Goal: Task Accomplishment & Management: Manage account settings

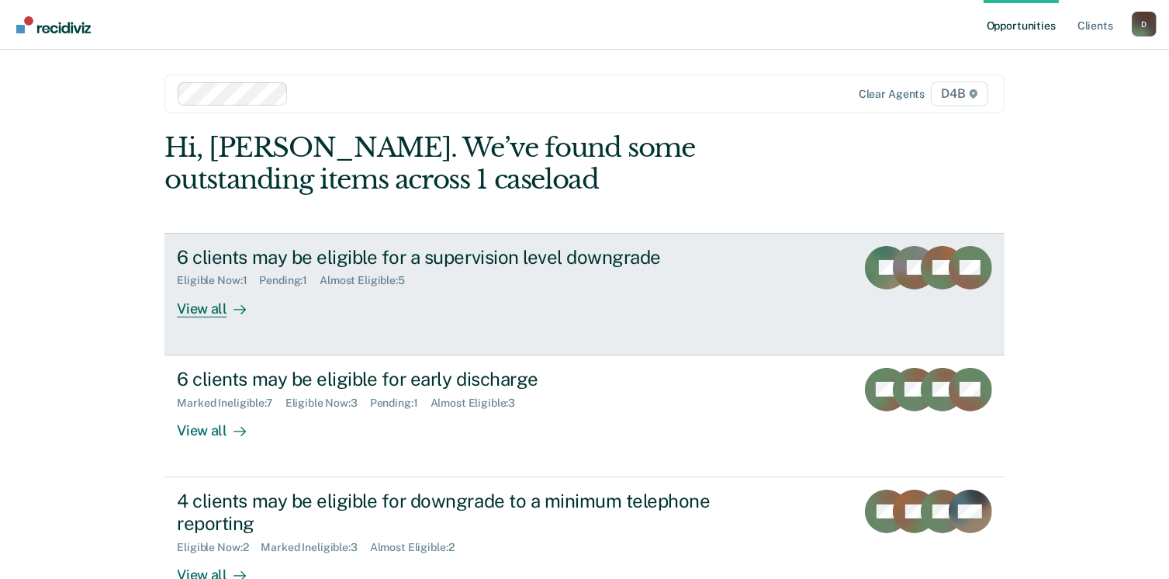
click at [199, 309] on div "View all" at bounding box center [220, 302] width 87 height 30
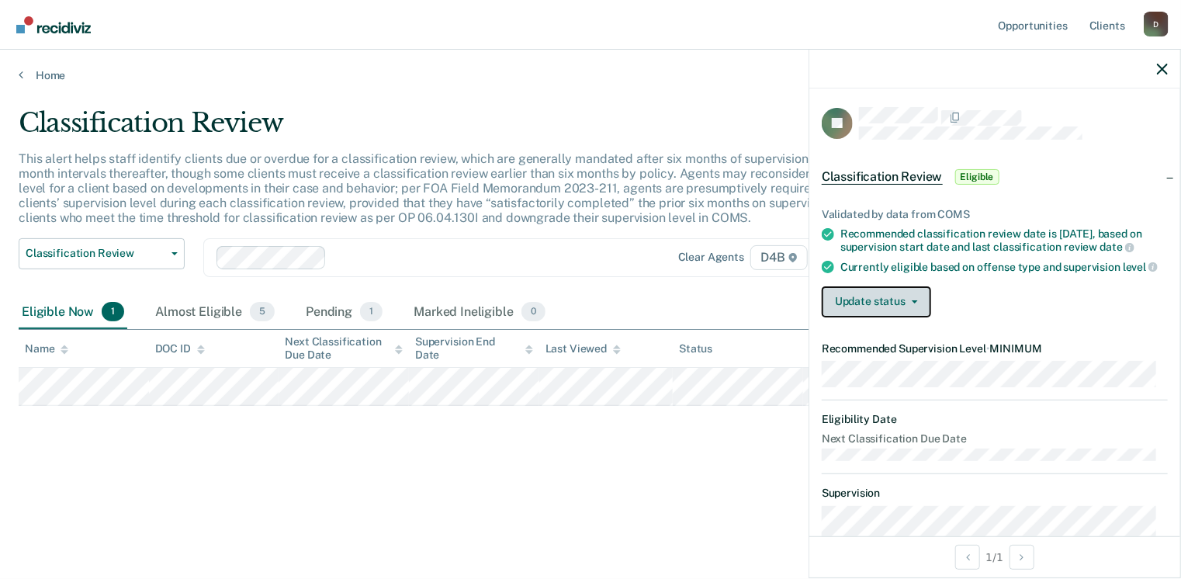
click at [847, 317] on button "Update status" at bounding box center [875, 301] width 109 height 31
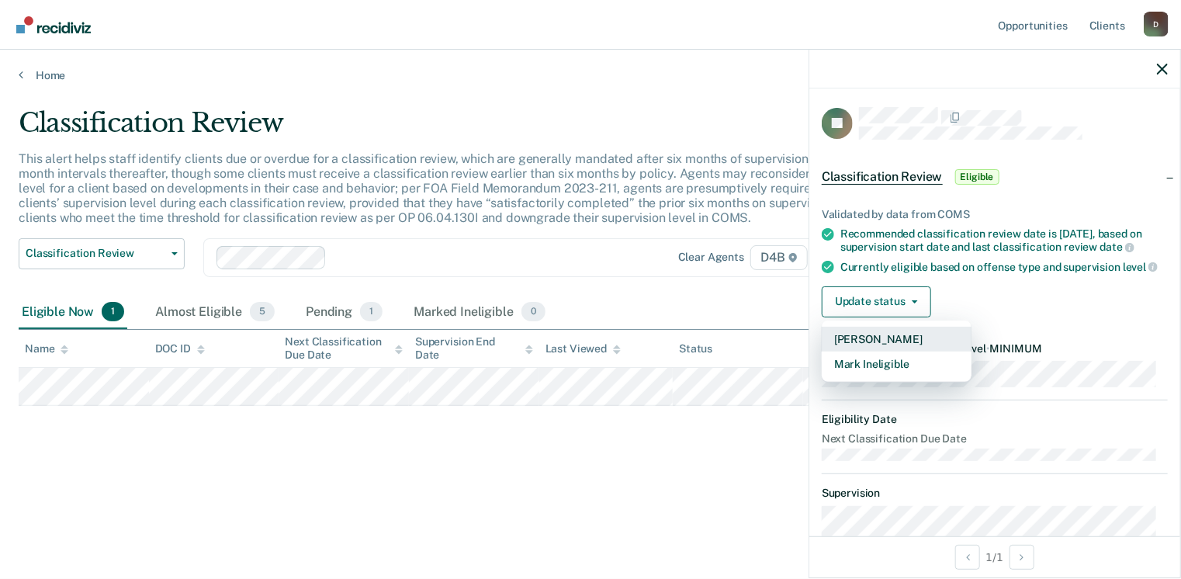
click at [853, 351] on button "[PERSON_NAME]" at bounding box center [896, 339] width 150 height 25
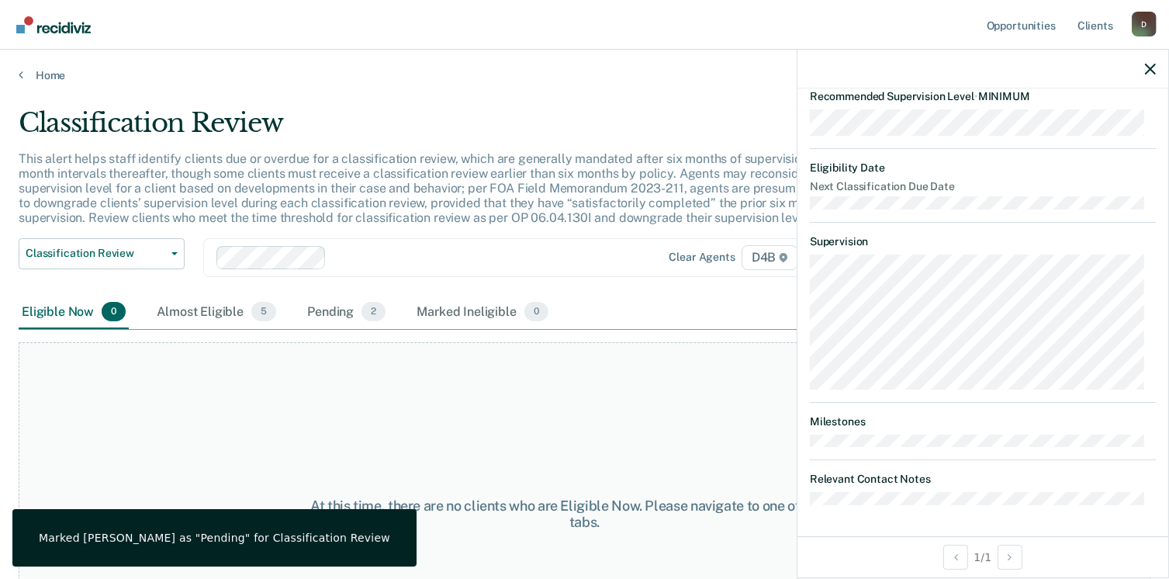
scroll to position [349, 0]
click at [1148, 71] on icon "button" at bounding box center [1150, 69] width 11 height 11
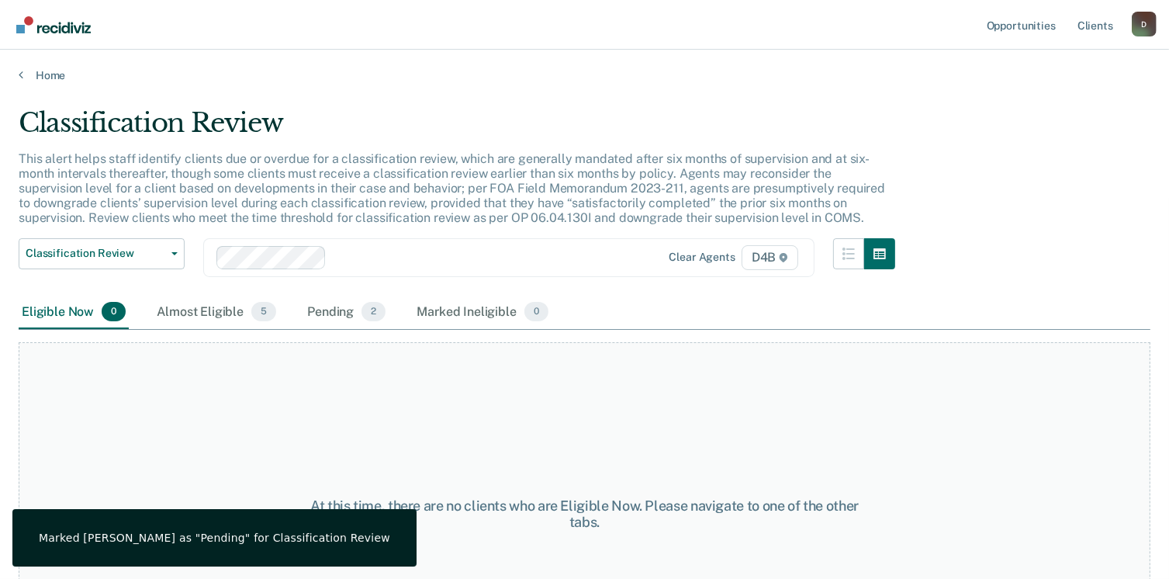
click at [18, 74] on div "Home" at bounding box center [584, 66] width 1169 height 33
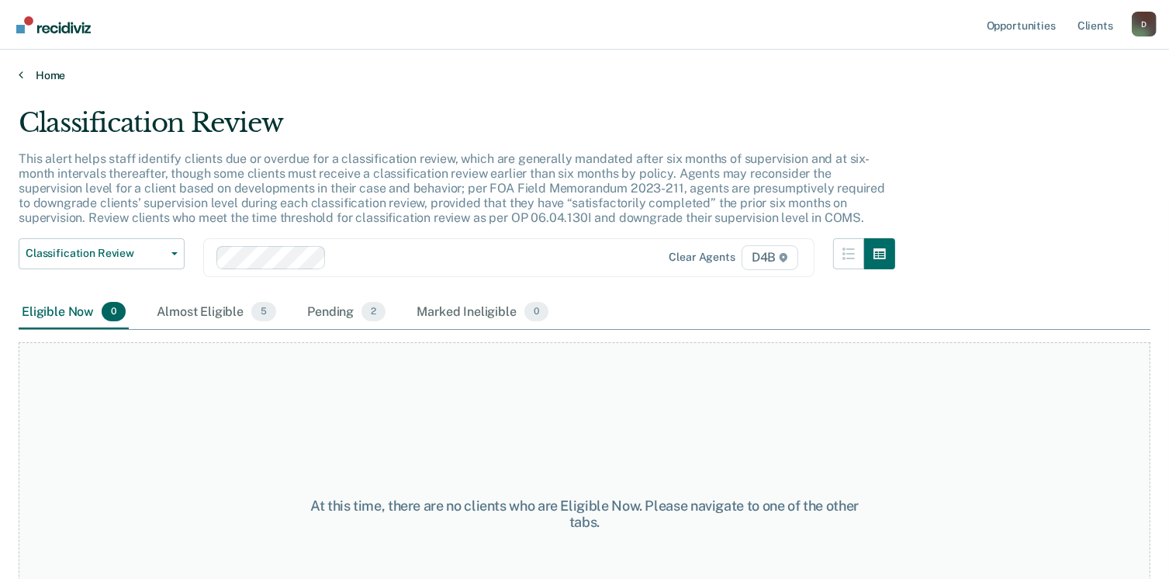
click at [19, 74] on icon at bounding box center [21, 74] width 5 height 12
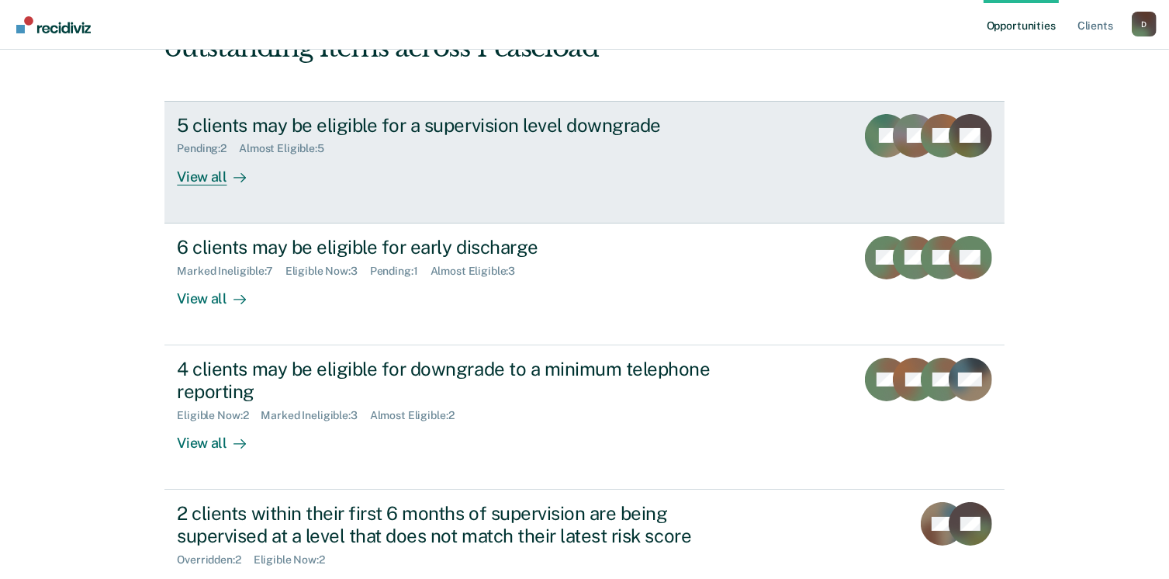
scroll to position [155, 0]
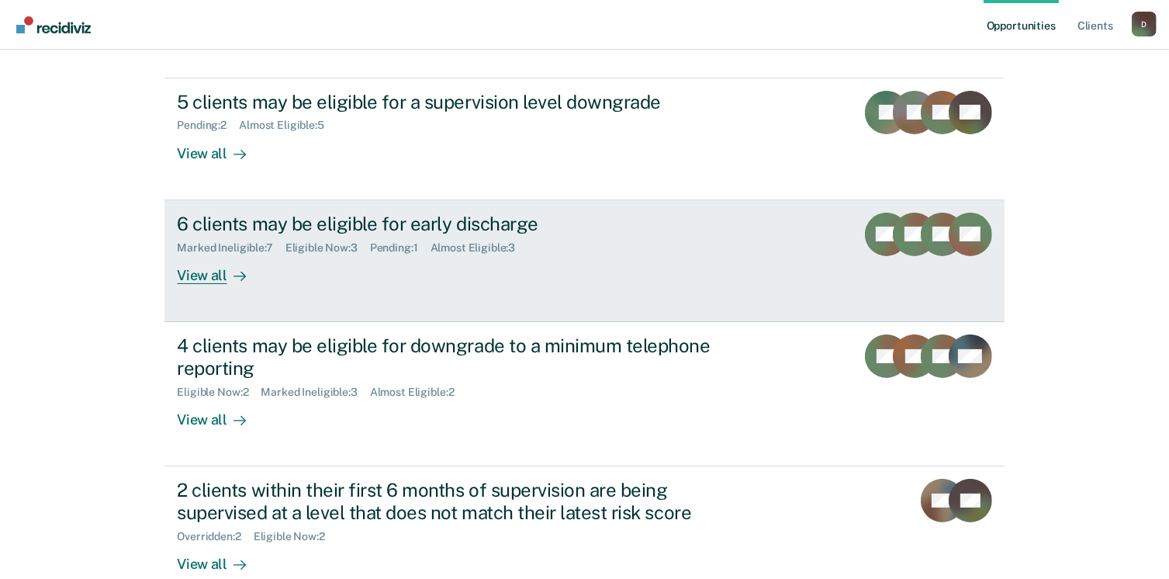
click at [195, 274] on div "View all" at bounding box center [220, 269] width 87 height 30
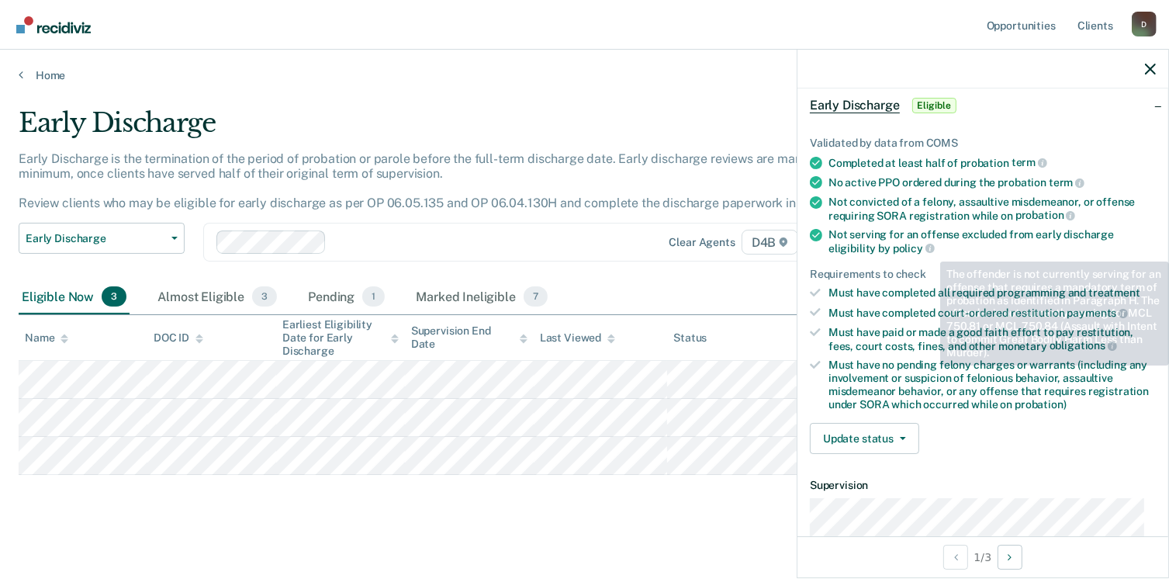
scroll to position [155, 0]
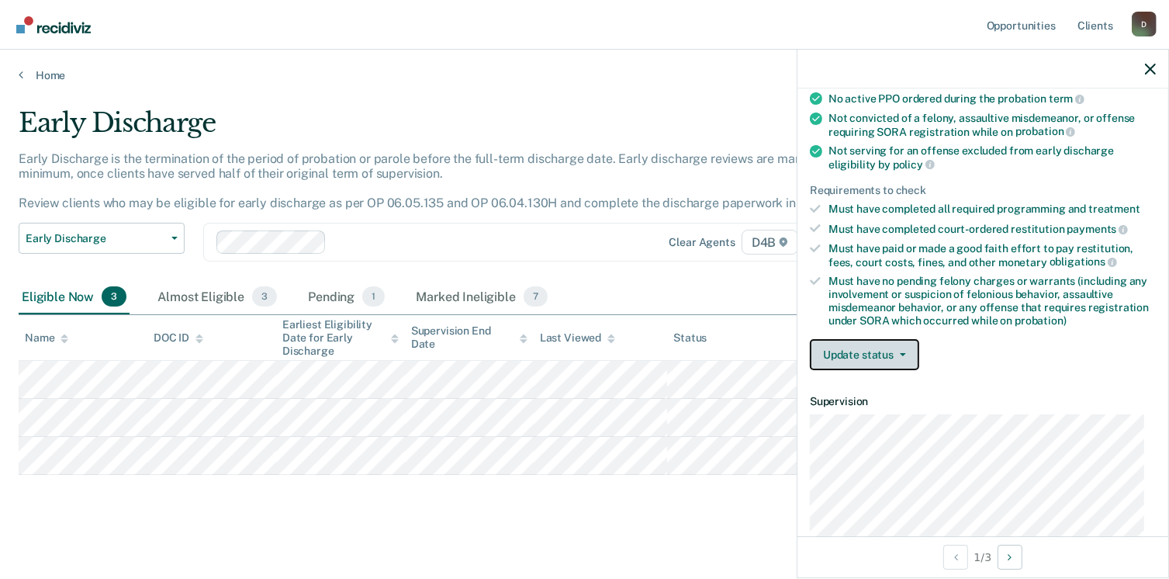
click at [889, 351] on button "Update status" at bounding box center [864, 354] width 109 height 31
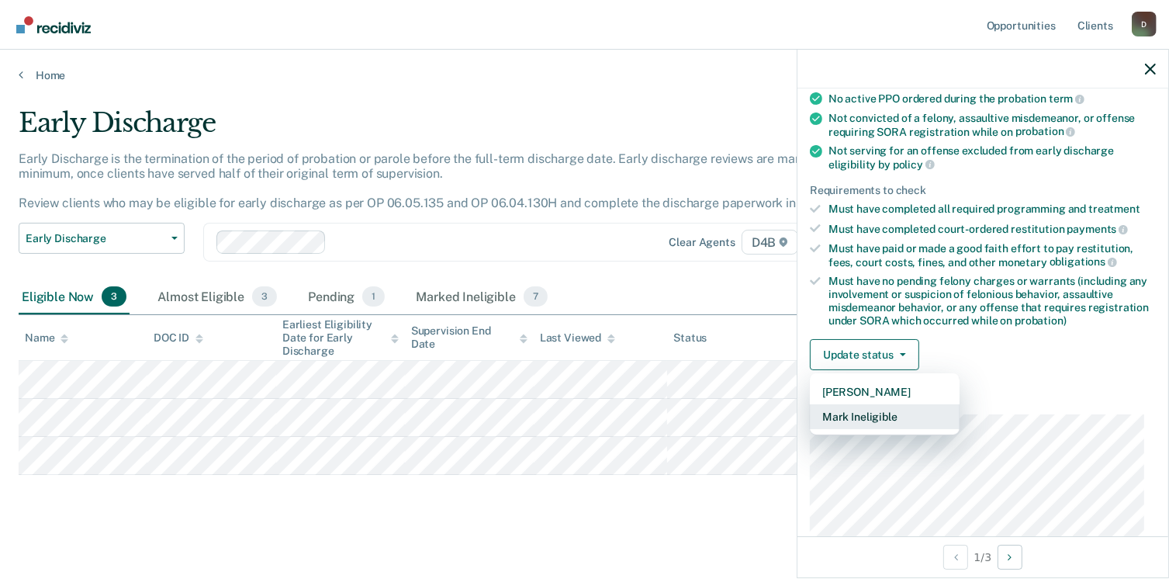
click at [887, 413] on button "Mark Ineligible" at bounding box center [885, 416] width 150 height 25
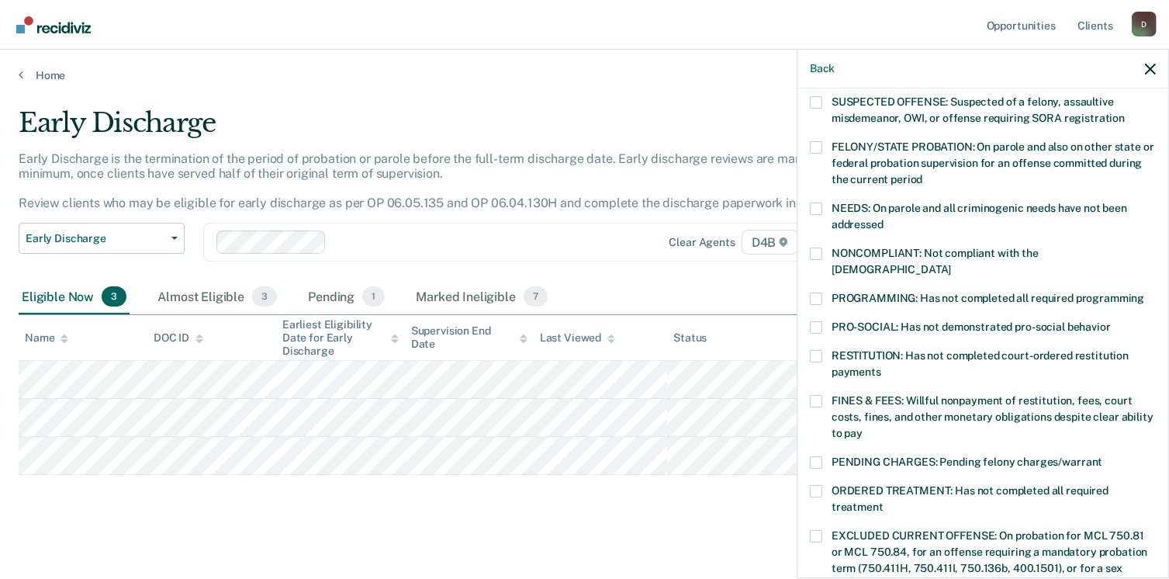
click at [821, 485] on span at bounding box center [816, 491] width 12 height 12
click at [883, 501] on input "ORDERED TREATMENT: Has not completed all required treatment" at bounding box center [883, 501] width 0 height 0
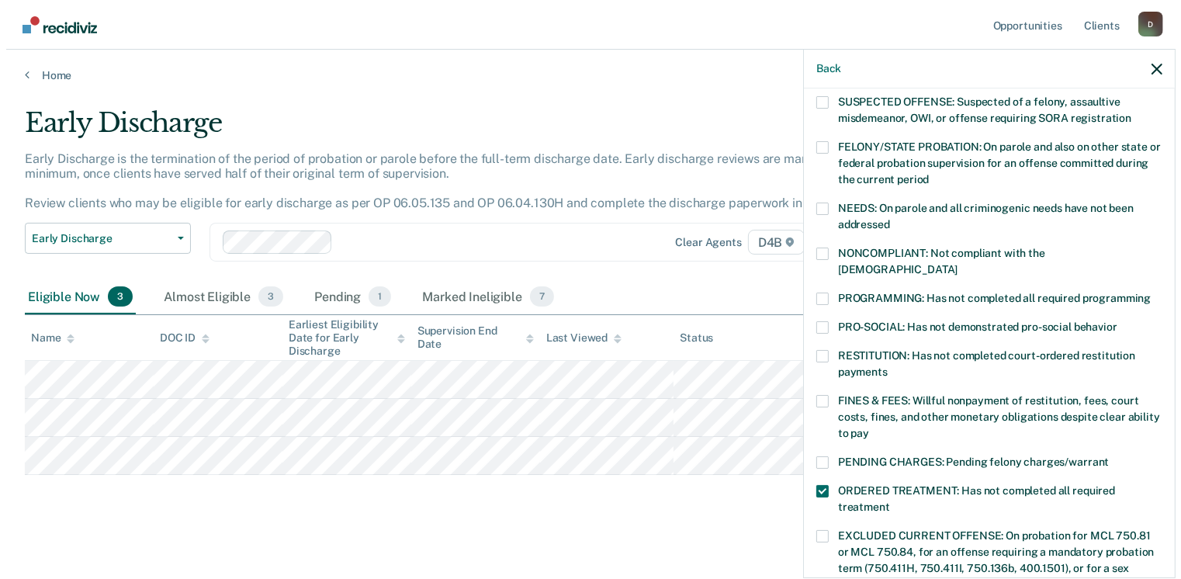
scroll to position [465, 0]
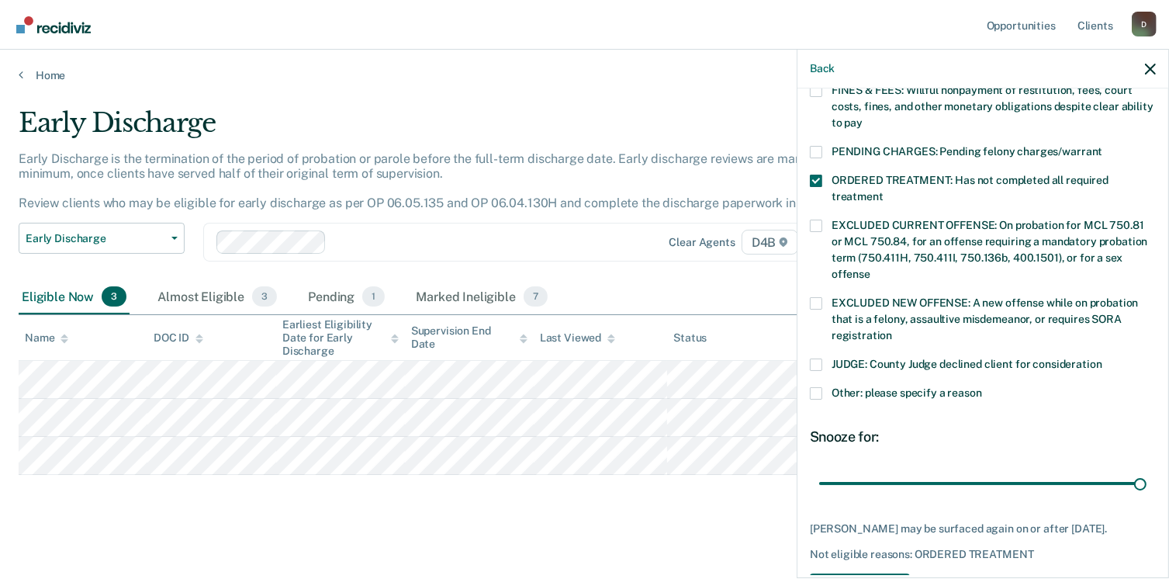
drag, startPoint x: 928, startPoint y: 466, endPoint x: 1160, endPoint y: 470, distance: 232.7
type input "90"
click at [1146, 470] on input "range" at bounding box center [982, 483] width 327 height 27
click at [873, 573] on button "Save" at bounding box center [860, 589] width 100 height 32
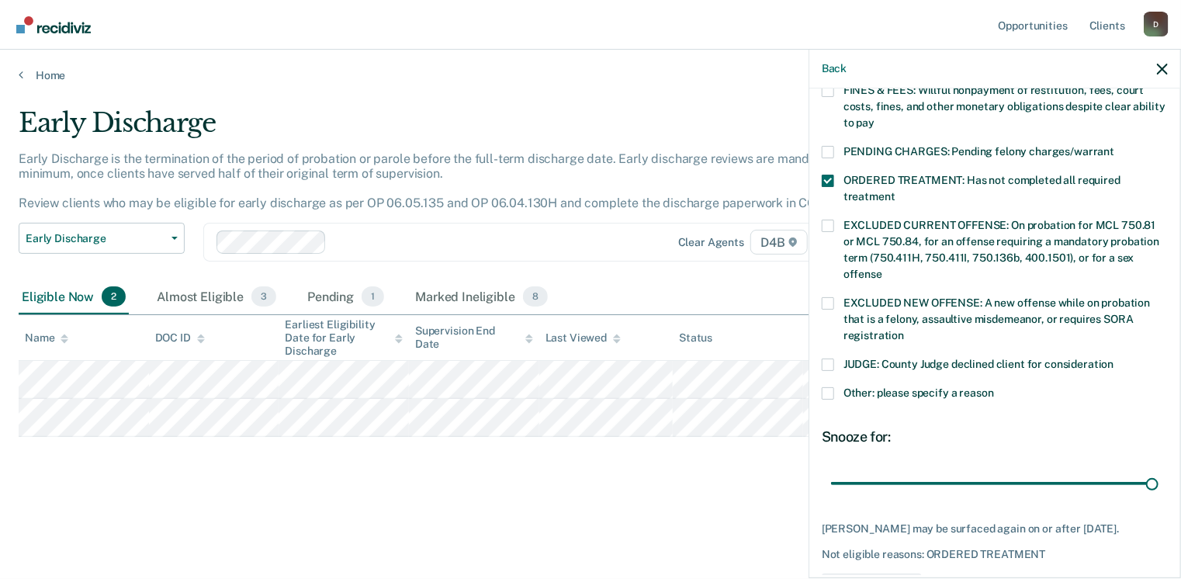
scroll to position [441, 0]
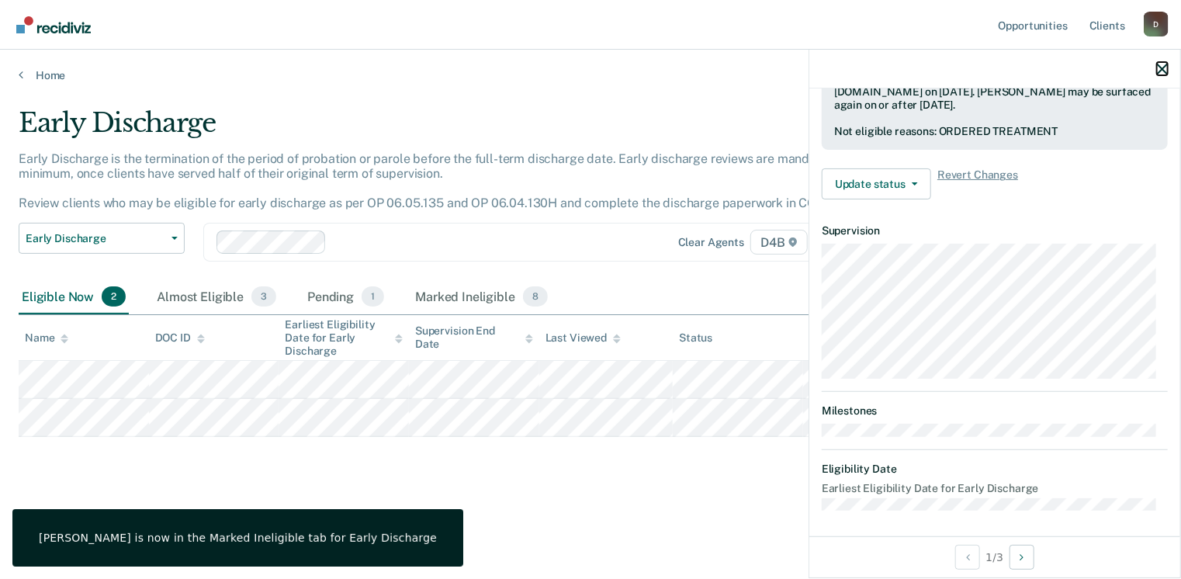
click at [1159, 70] on icon "button" at bounding box center [1162, 69] width 11 height 11
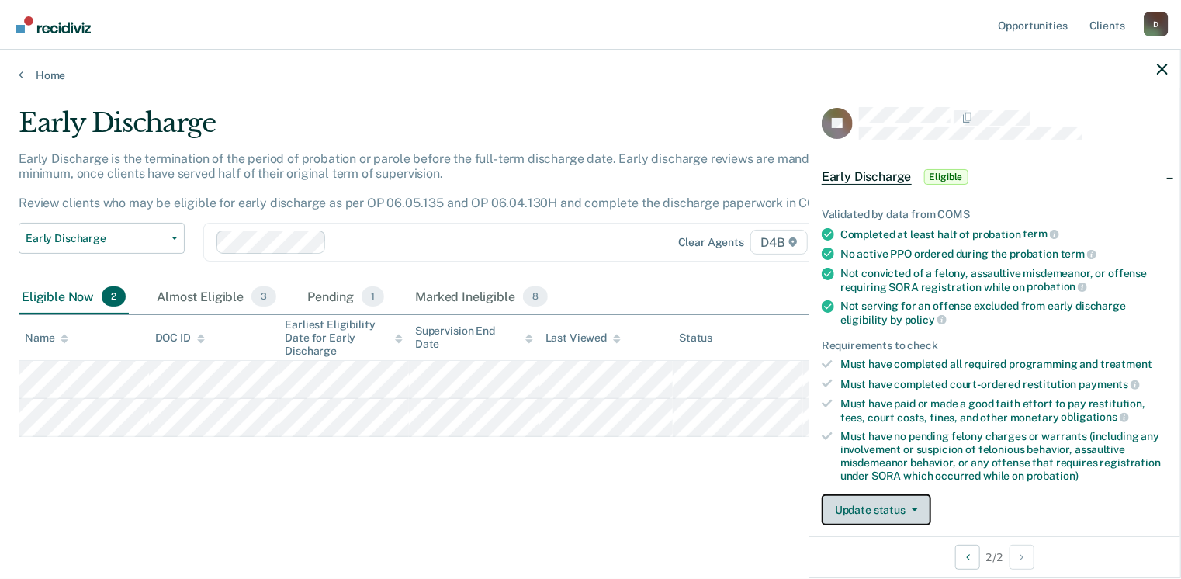
click at [878, 497] on button "Update status" at bounding box center [875, 509] width 109 height 31
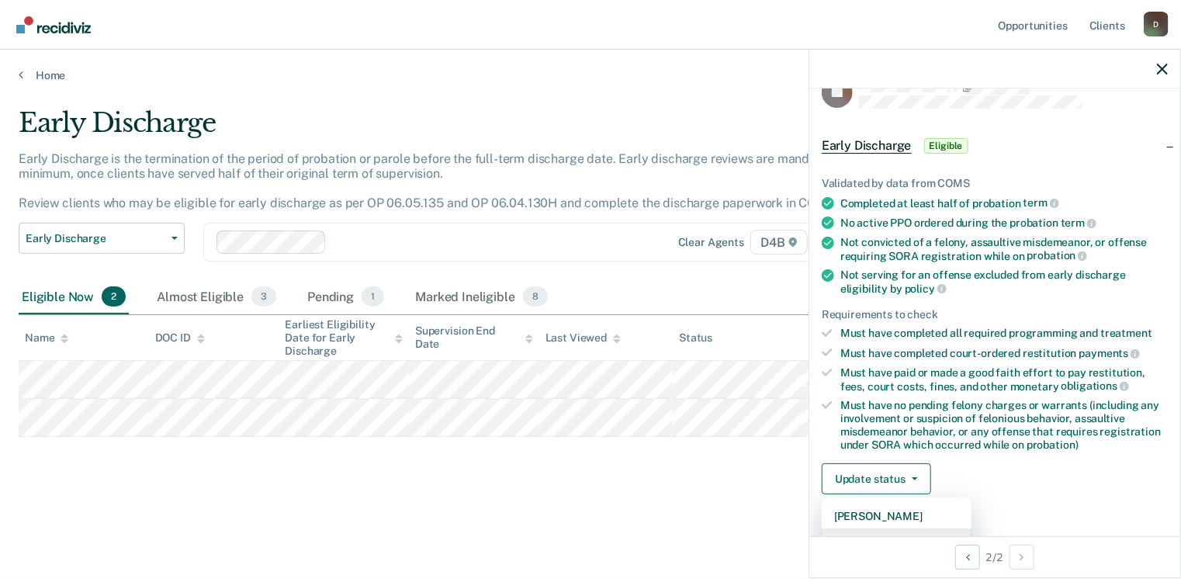
scroll to position [80, 0]
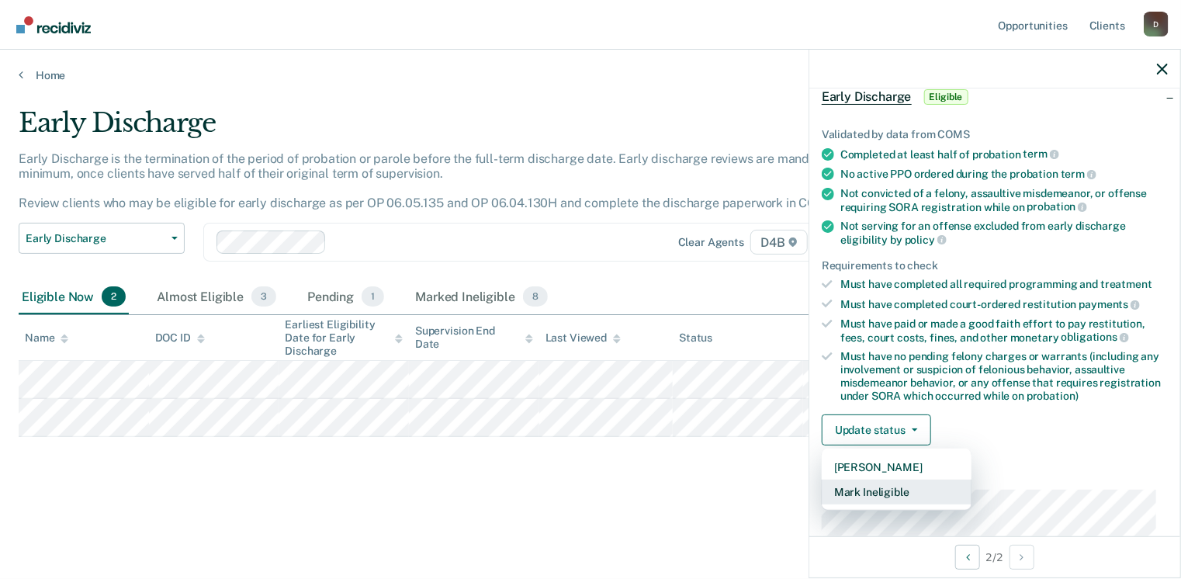
click at [886, 485] on button "Mark Ineligible" at bounding box center [896, 491] width 150 height 25
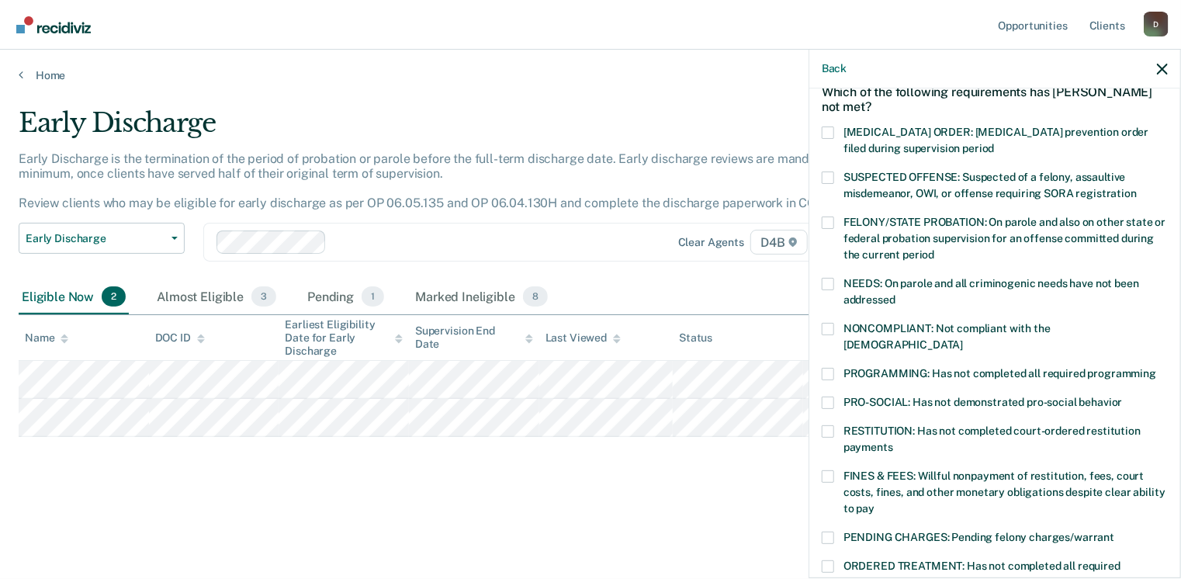
click at [833, 470] on span at bounding box center [827, 476] width 12 height 12
click at [874, 503] on input "FINES & FEES: Willful nonpayment of restitution, fees, court costs, fines, and …" at bounding box center [874, 503] width 0 height 0
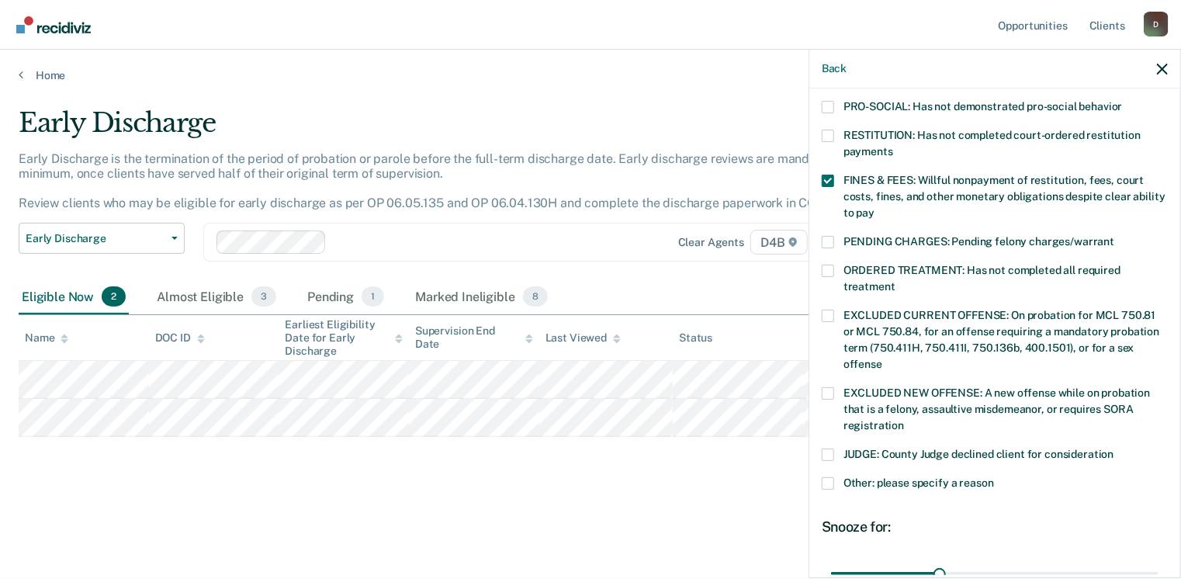
scroll to position [390, 0]
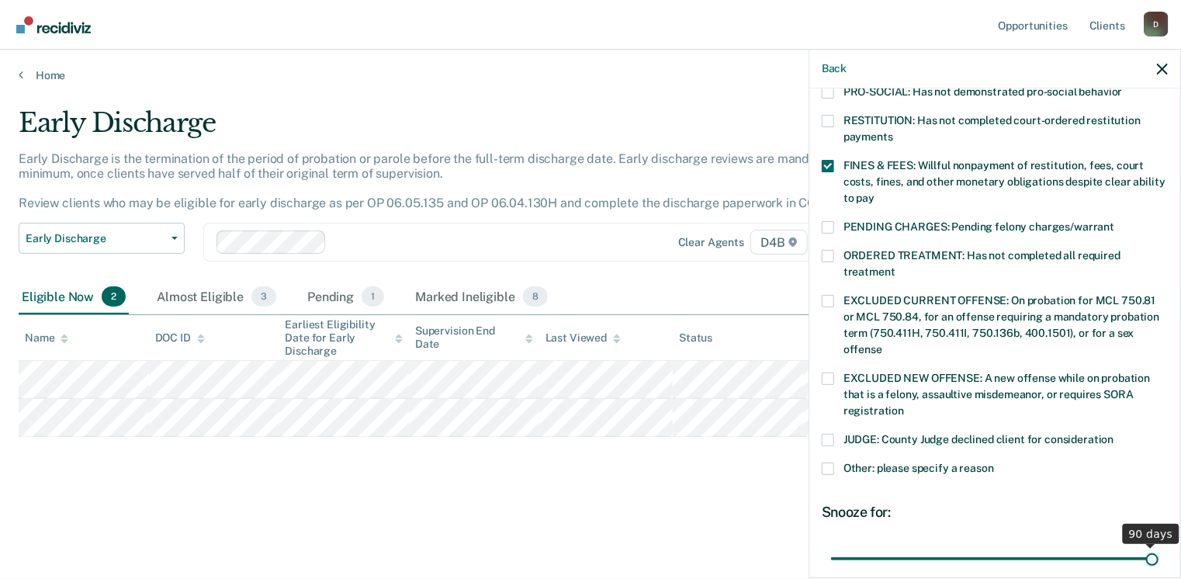
drag, startPoint x: 937, startPoint y: 538, endPoint x: 1157, endPoint y: 548, distance: 220.6
type input "90"
click at [1157, 548] on input "range" at bounding box center [994, 558] width 327 height 27
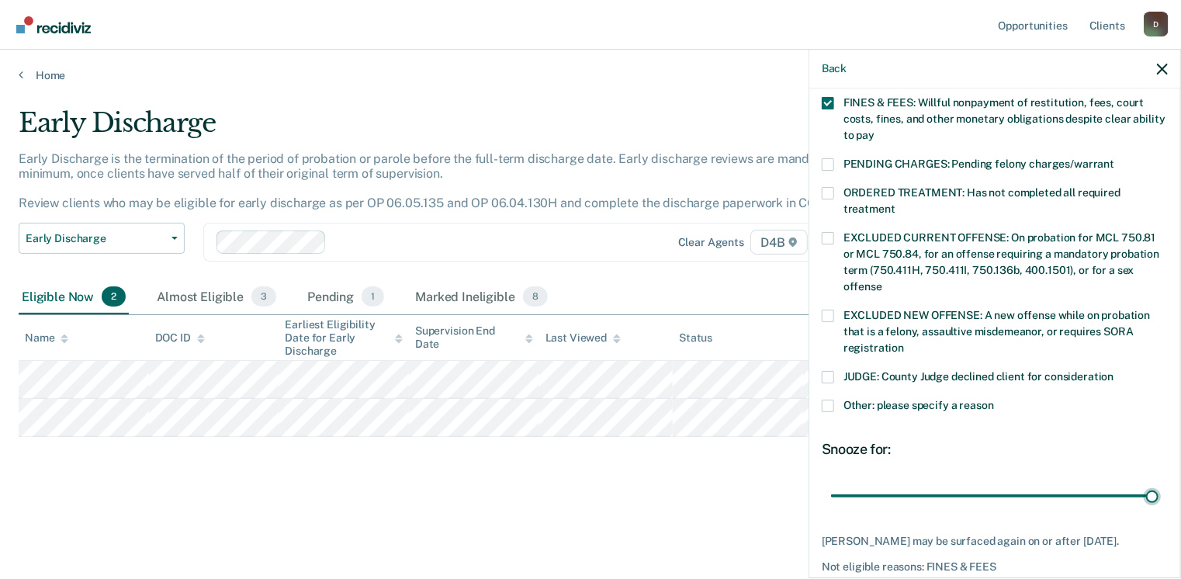
scroll to position [518, 0]
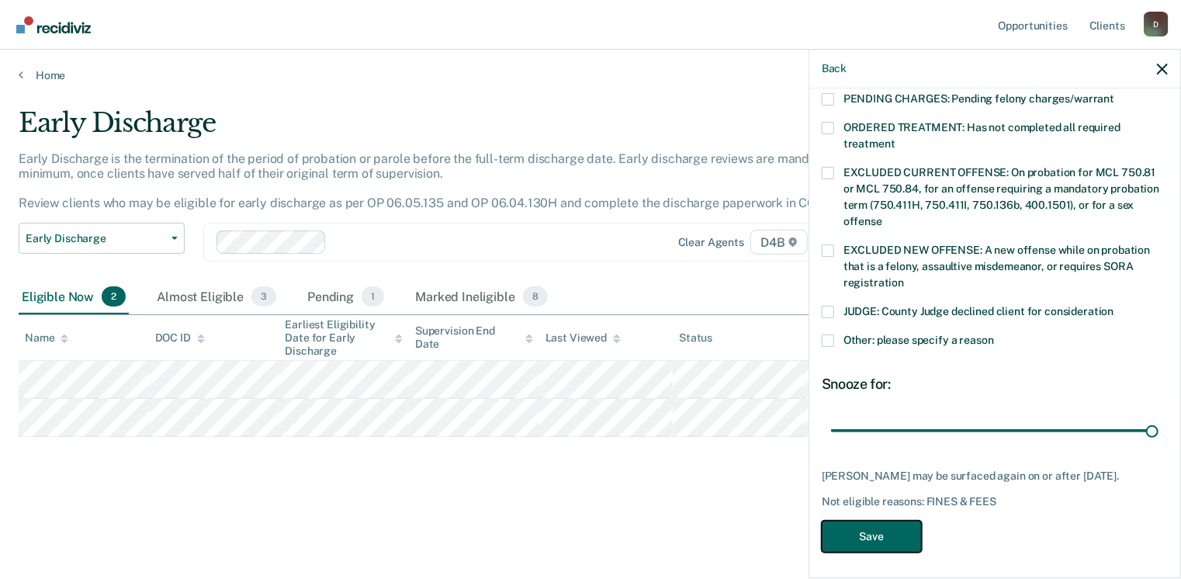
click at [887, 528] on button "Save" at bounding box center [871, 536] width 100 height 32
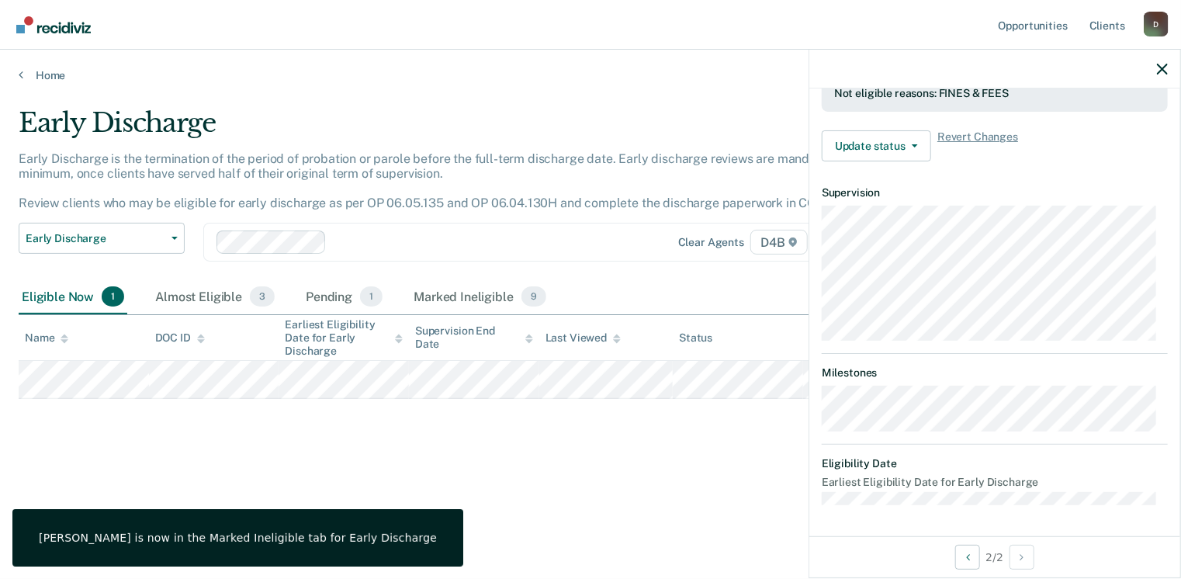
scroll to position [472, 0]
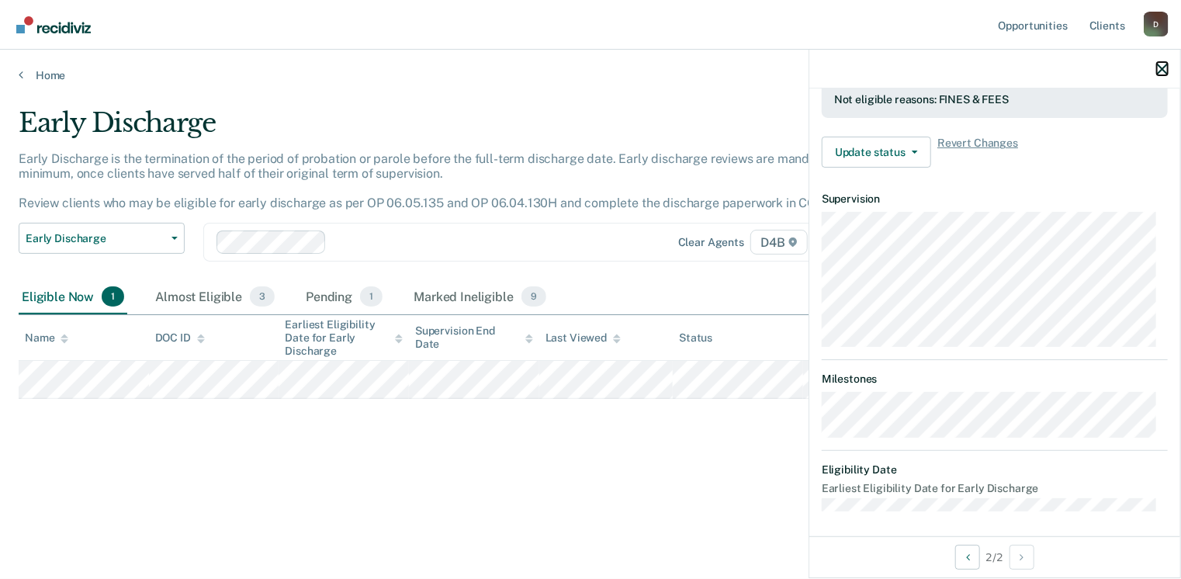
click at [1164, 69] on icon "button" at bounding box center [1162, 69] width 11 height 11
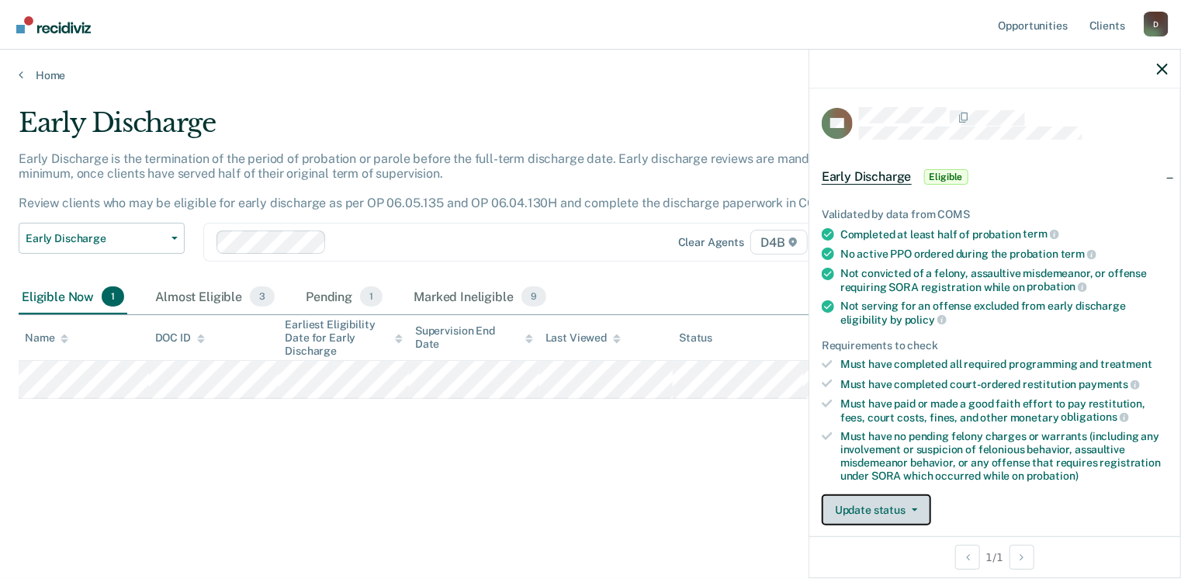
click at [866, 503] on button "Update status" at bounding box center [875, 509] width 109 height 31
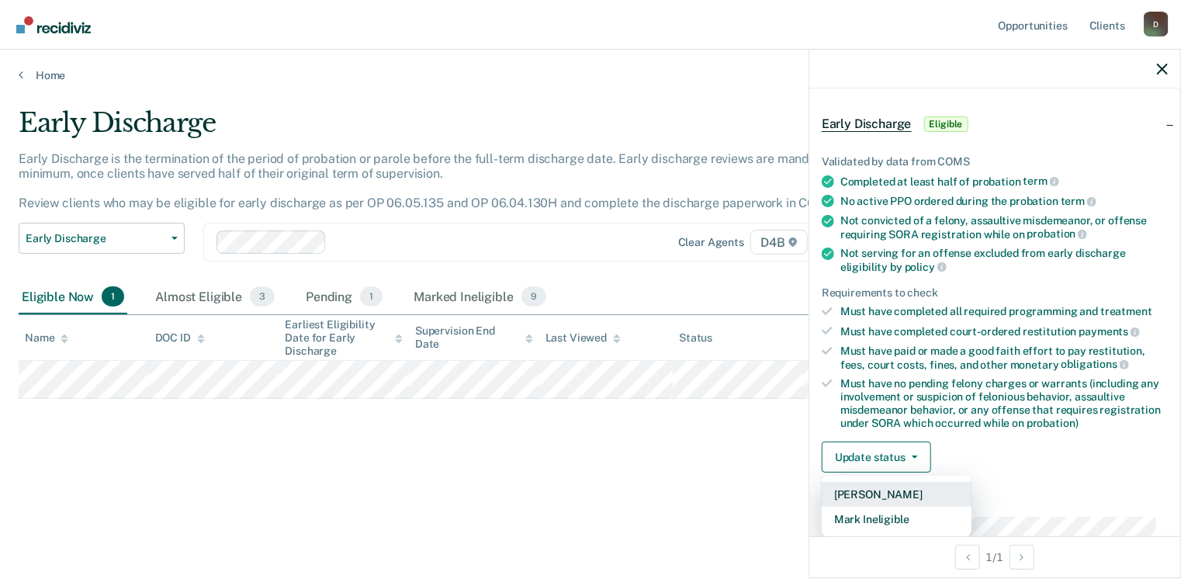
scroll to position [80, 0]
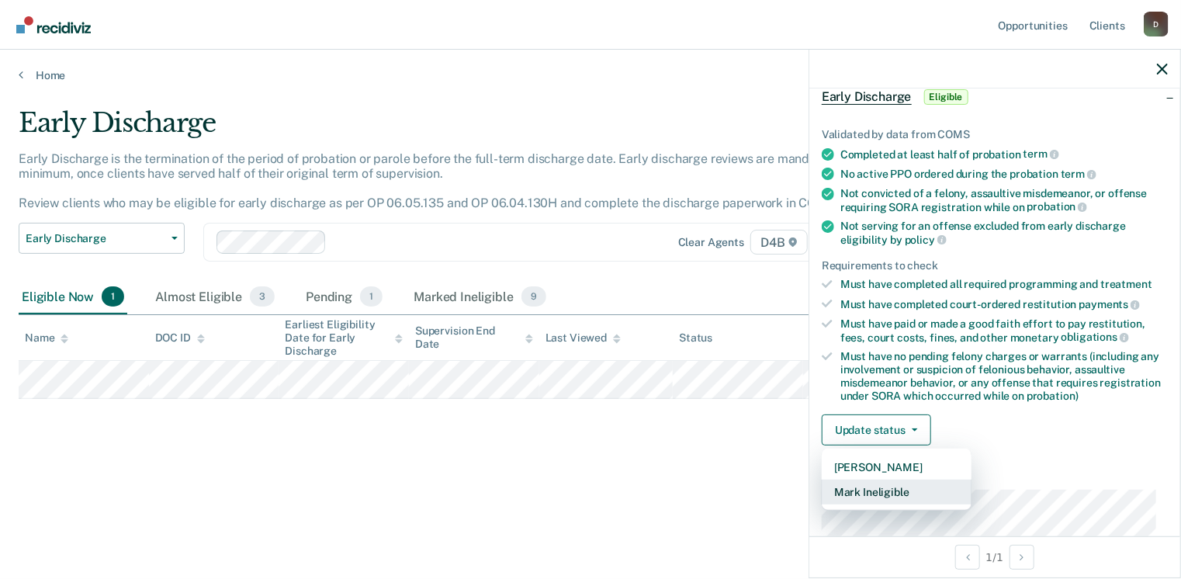
click at [900, 493] on button "Mark Ineligible" at bounding box center [896, 491] width 150 height 25
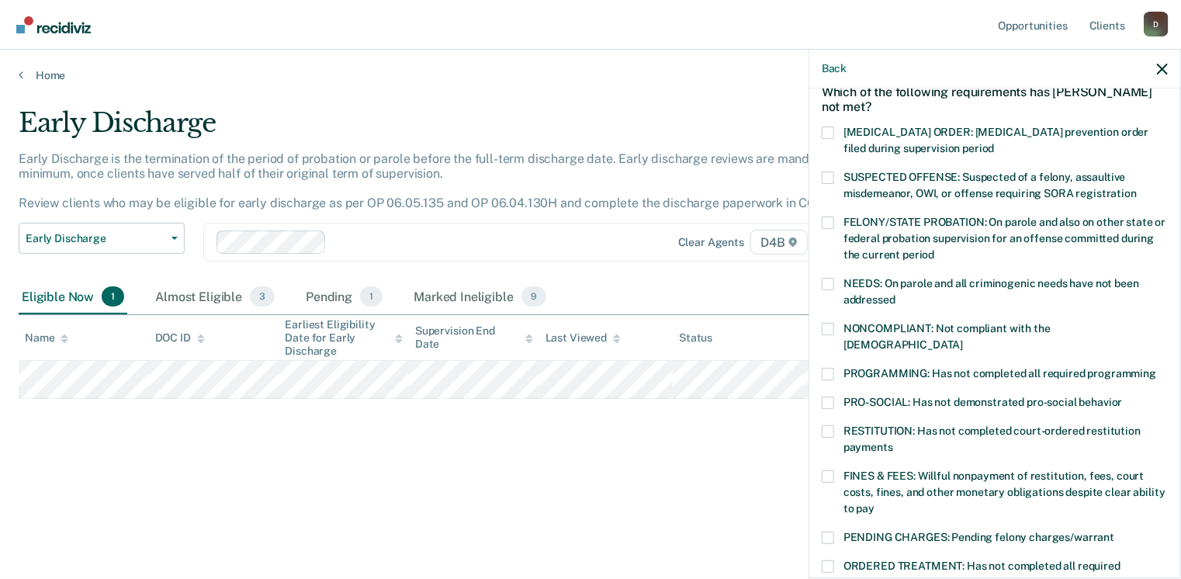
click at [831, 368] on span at bounding box center [827, 374] width 12 height 12
click at [1156, 368] on input "PROGRAMMING: Has not completed all required programming" at bounding box center [1156, 368] width 0 height 0
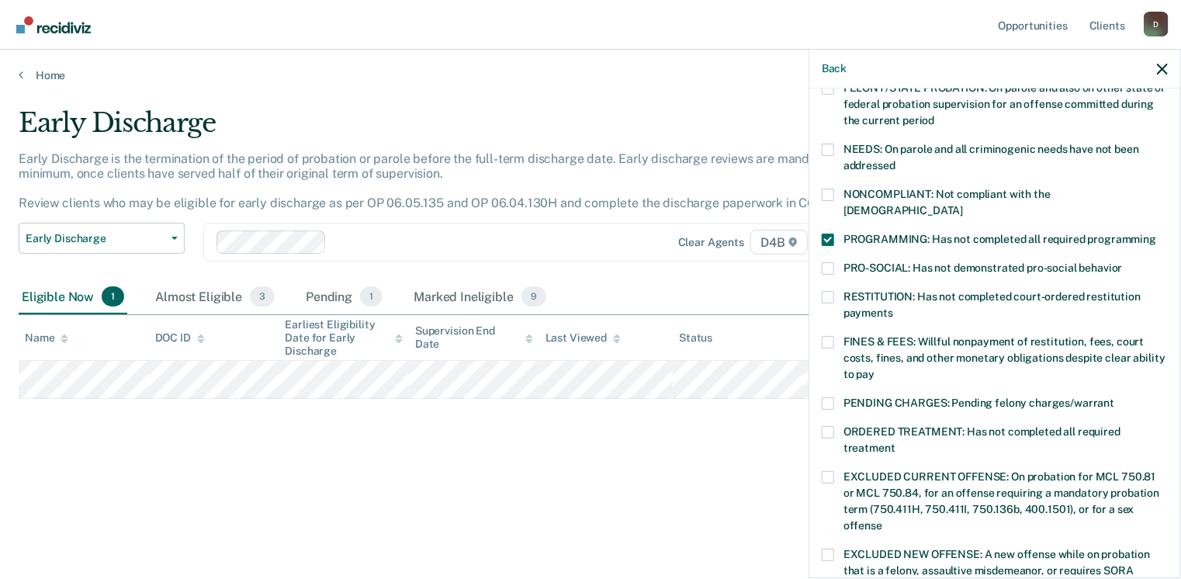
scroll to position [390, 0]
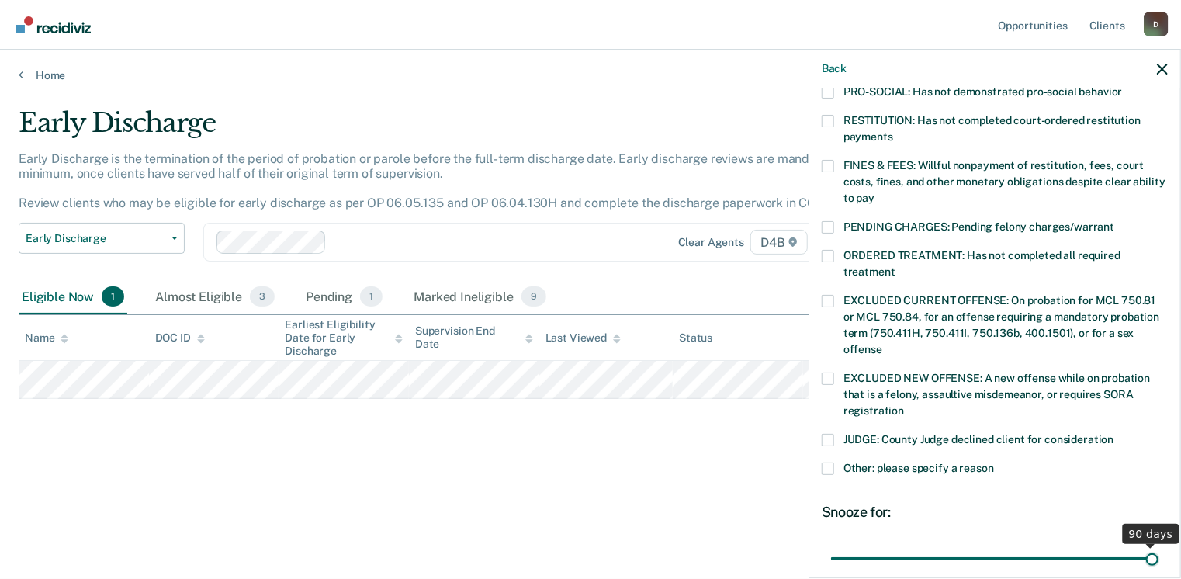
drag, startPoint x: 937, startPoint y: 539, endPoint x: 1157, endPoint y: 556, distance: 221.0
type input "90"
click at [1157, 556] on input "range" at bounding box center [994, 558] width 327 height 27
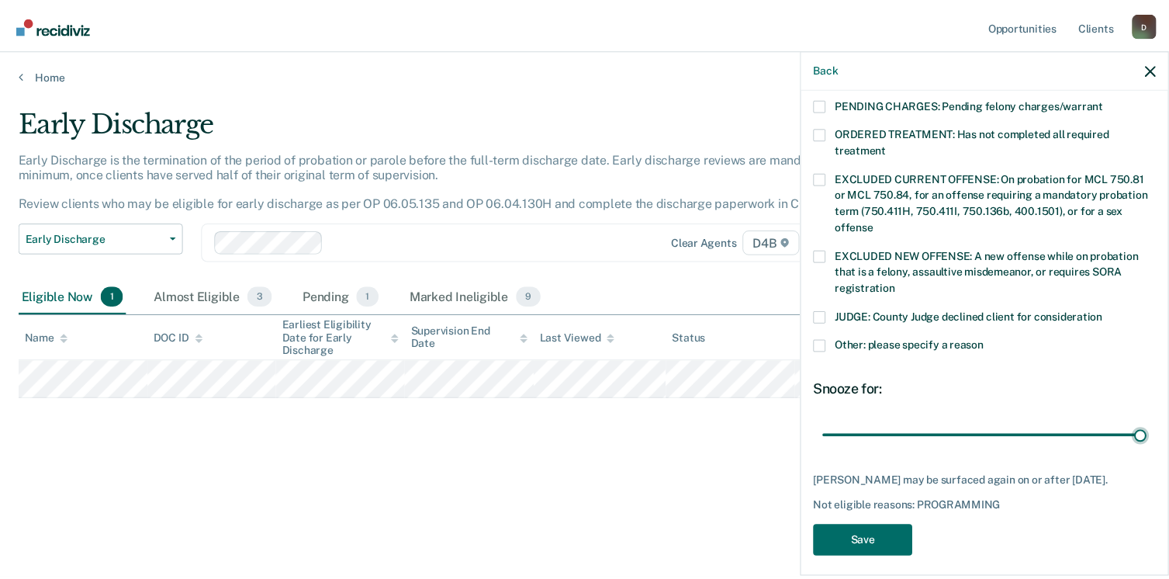
scroll to position [518, 0]
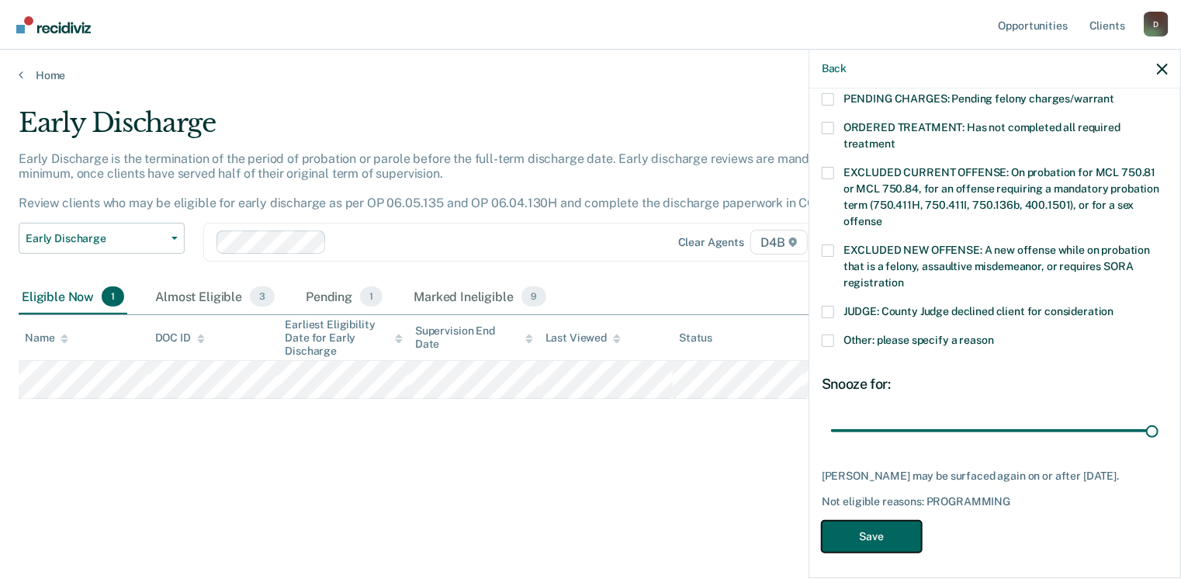
click at [888, 529] on button "Save" at bounding box center [871, 536] width 100 height 32
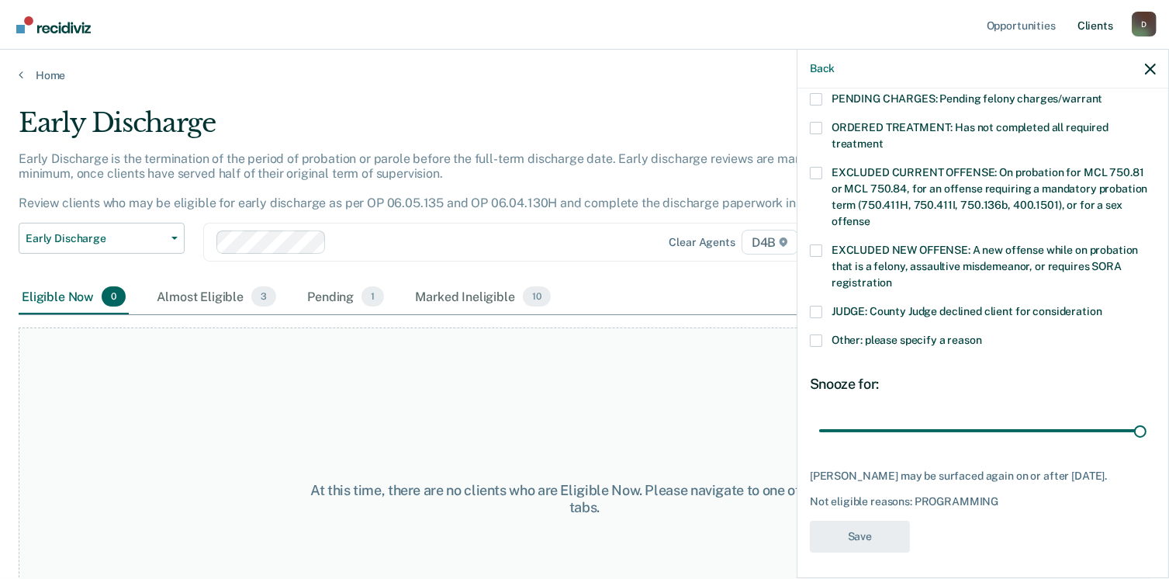
scroll to position [441, 0]
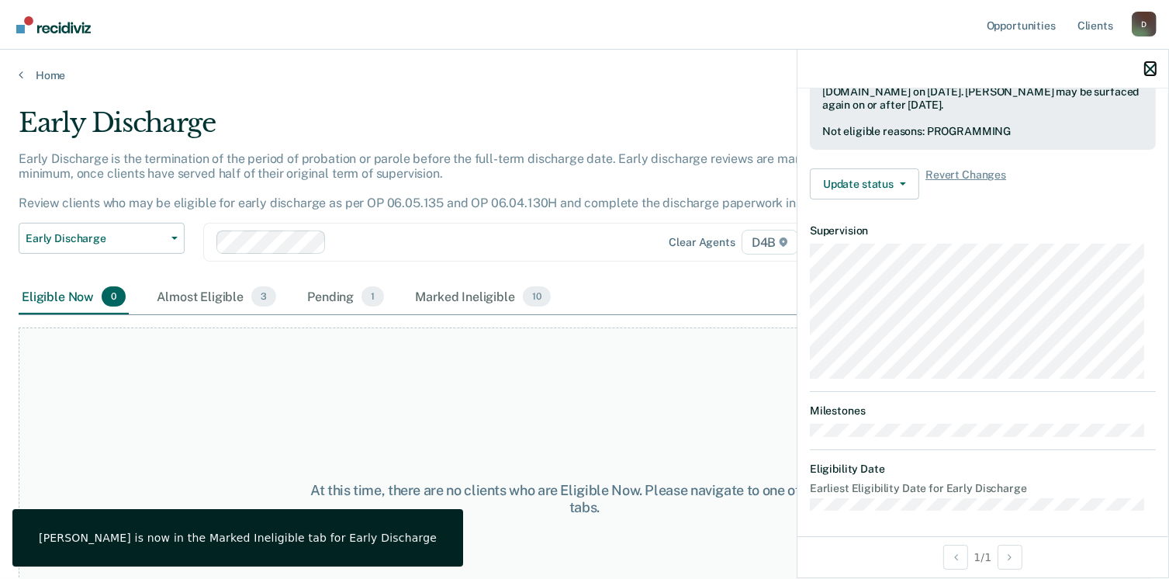
click at [1153, 70] on icon "button" at bounding box center [1150, 69] width 11 height 11
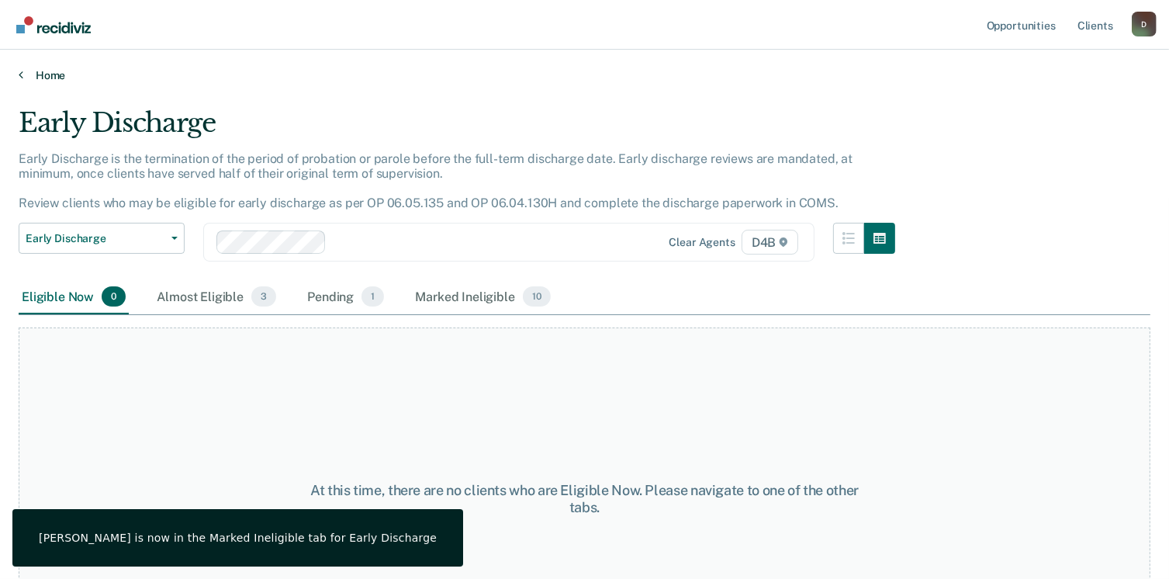
click at [19, 74] on icon at bounding box center [21, 74] width 5 height 12
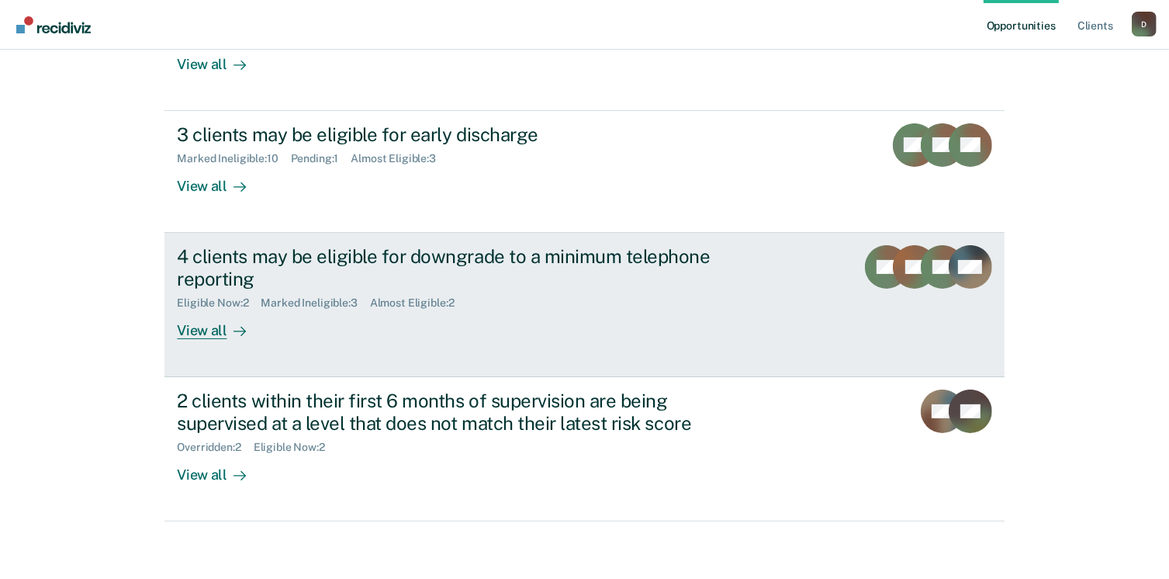
scroll to position [247, 0]
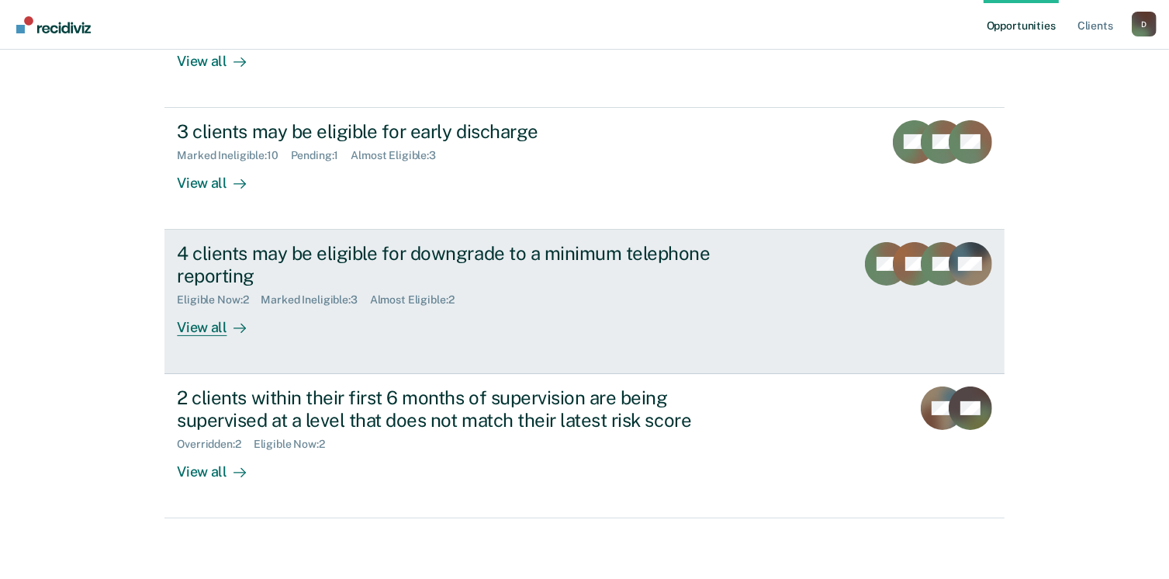
click at [208, 327] on div "View all" at bounding box center [220, 321] width 87 height 30
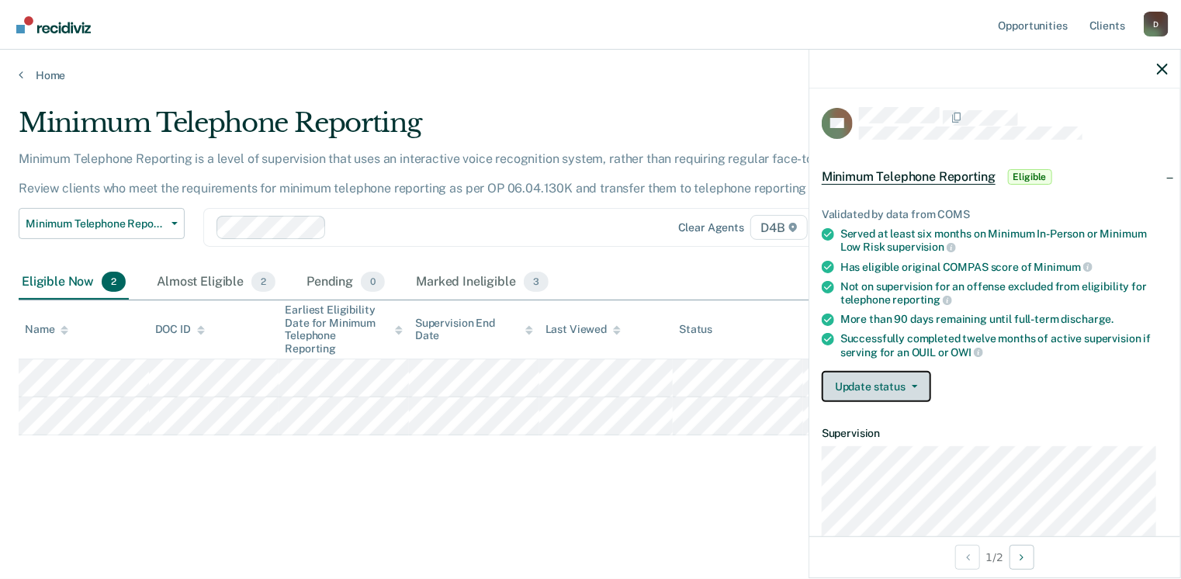
click at [855, 380] on button "Update status" at bounding box center [875, 386] width 109 height 31
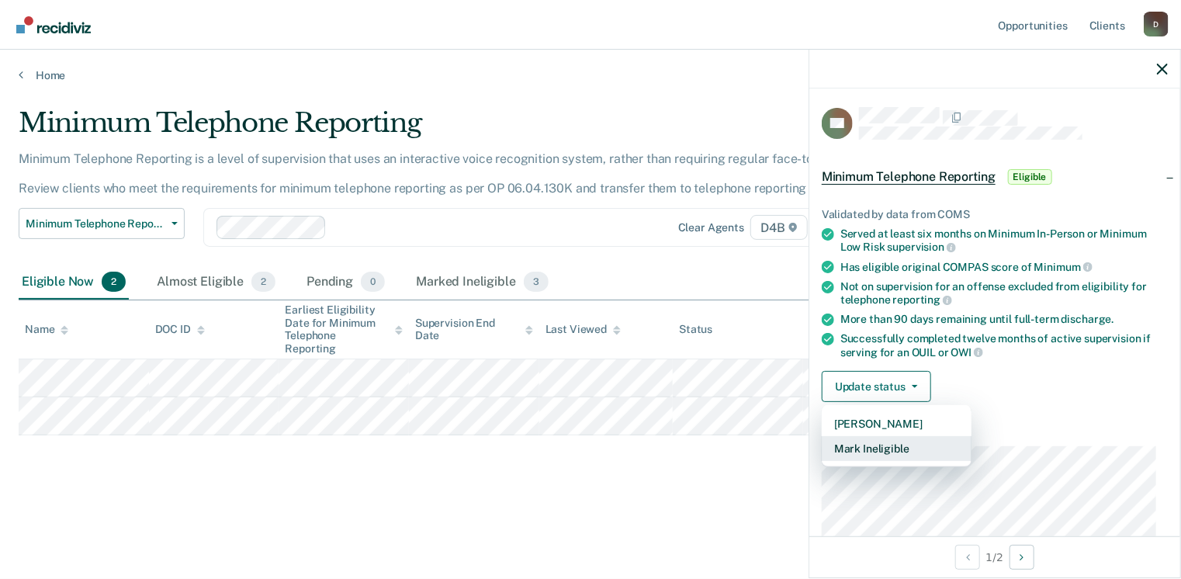
click at [873, 444] on button "Mark Ineligible" at bounding box center [896, 448] width 150 height 25
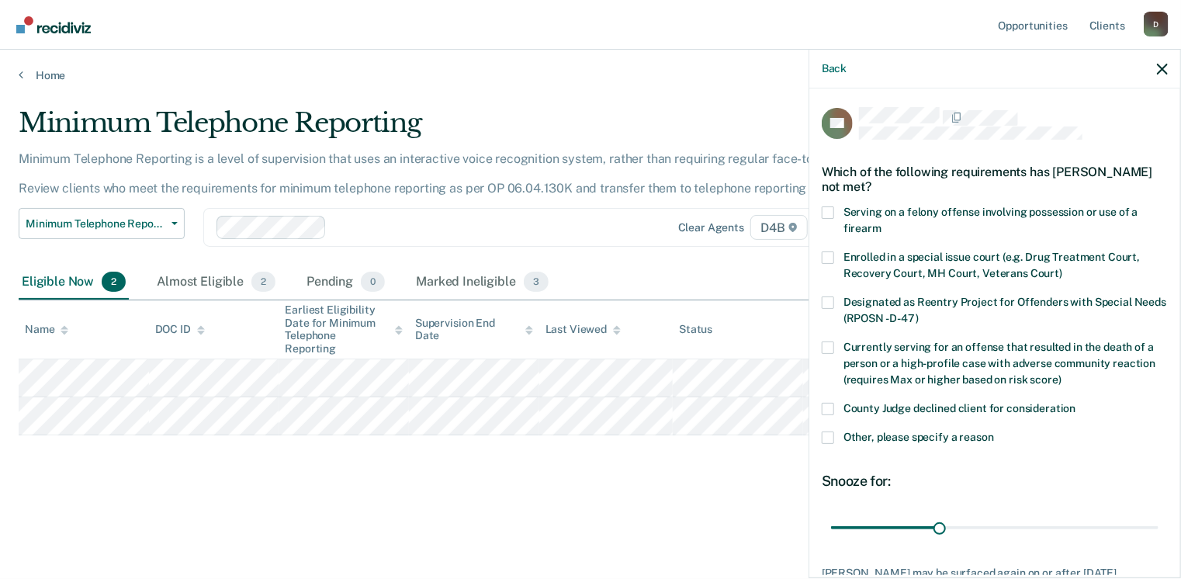
click at [827, 404] on span at bounding box center [827, 409] width 12 height 12
click at [1076, 403] on input "County Judge declined client for consideration" at bounding box center [1076, 403] width 0 height 0
drag, startPoint x: 940, startPoint y: 527, endPoint x: 1185, endPoint y: 531, distance: 245.2
type input "90"
click at [1158, 531] on input "range" at bounding box center [994, 527] width 327 height 27
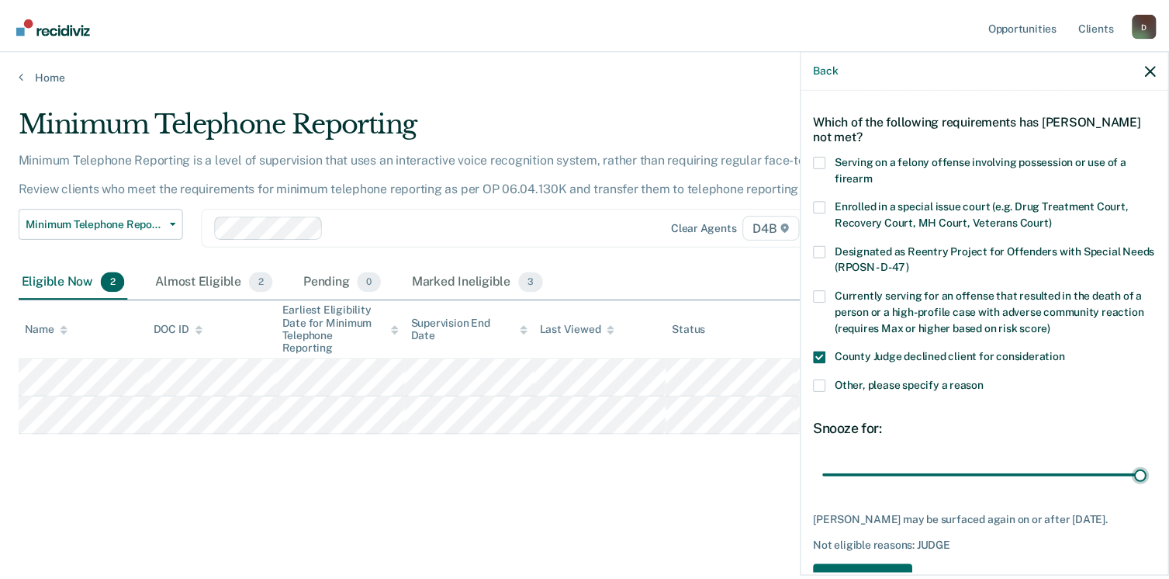
scroll to position [100, 0]
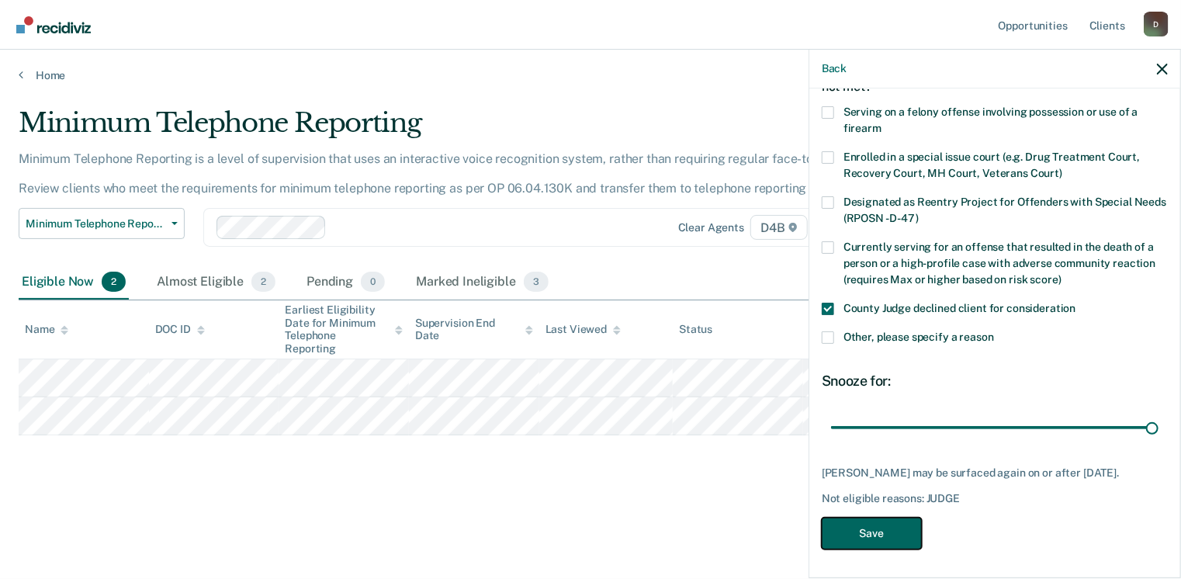
click at [879, 531] on button "Save" at bounding box center [871, 533] width 100 height 32
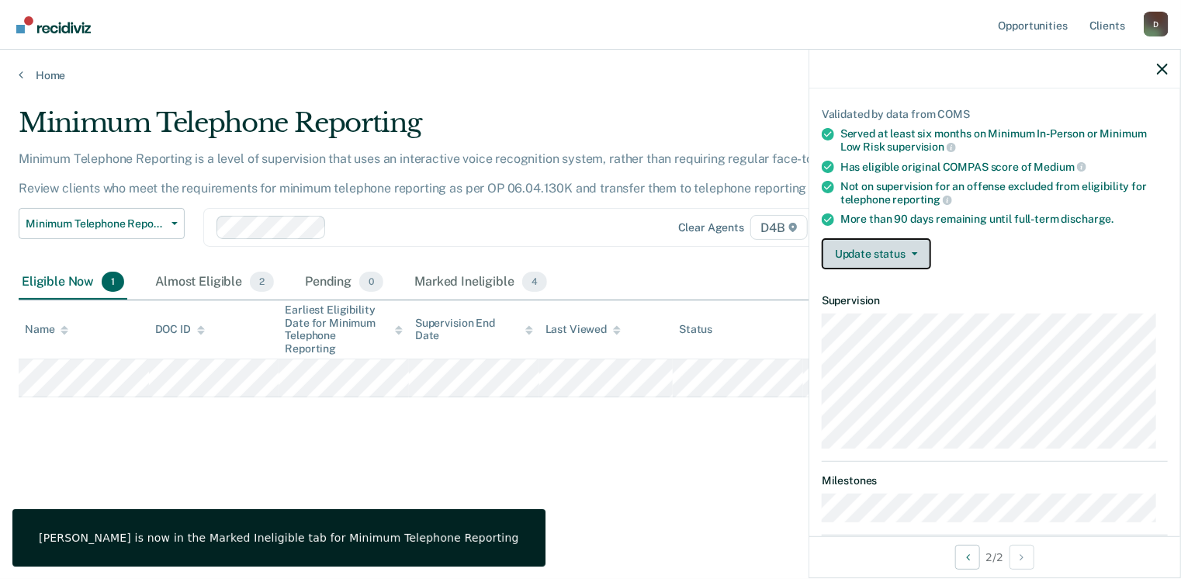
click at [887, 261] on button "Update status" at bounding box center [875, 253] width 109 height 31
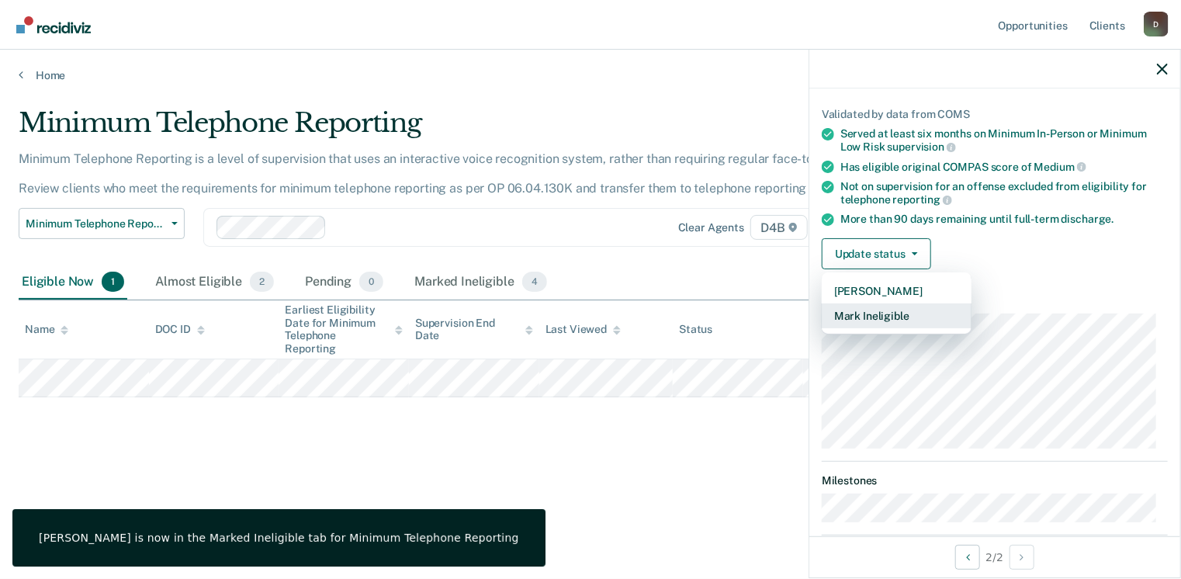
click at [892, 320] on button "Mark Ineligible" at bounding box center [896, 315] width 150 height 25
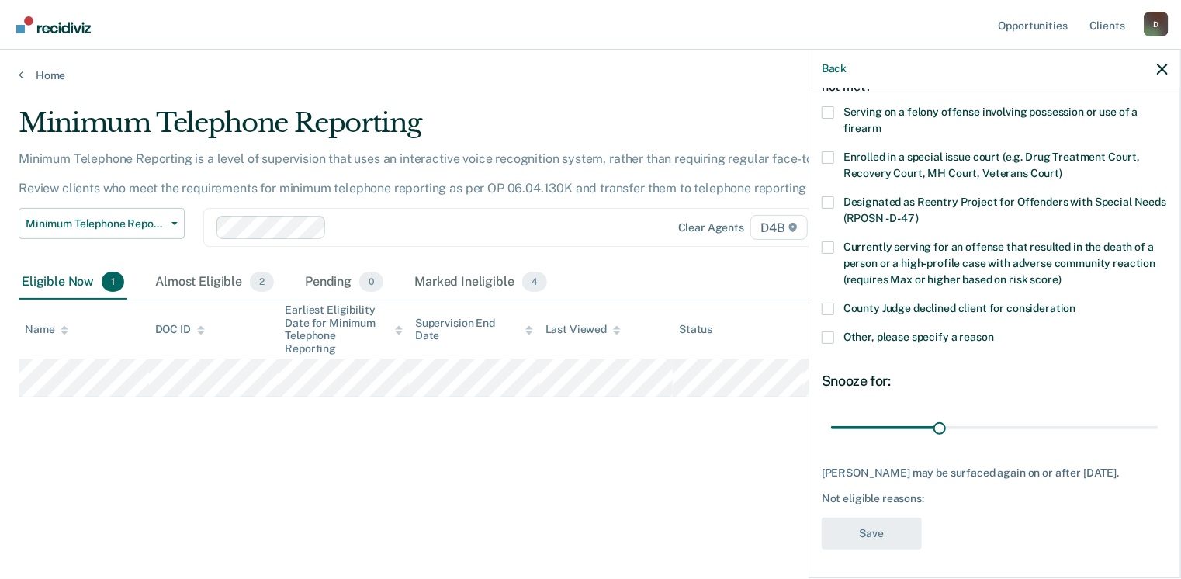
click at [832, 303] on span at bounding box center [827, 309] width 12 height 12
click at [1076, 303] on input "County Judge declined client for consideration" at bounding box center [1076, 303] width 0 height 0
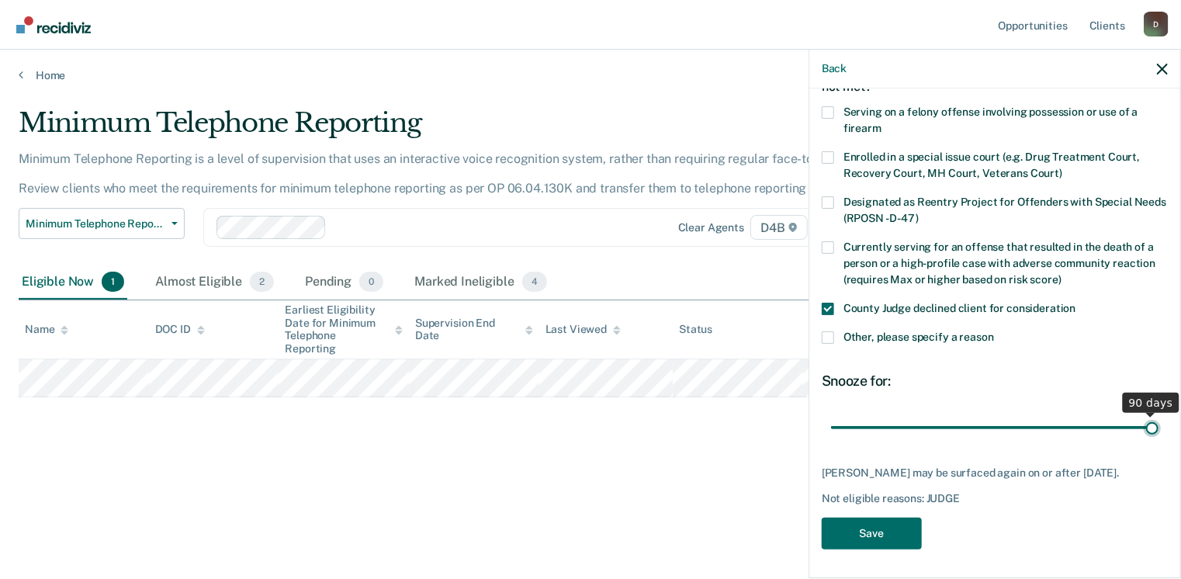
drag, startPoint x: 932, startPoint y: 423, endPoint x: 1168, endPoint y: 435, distance: 236.9
type input "90"
click at [1158, 435] on input "range" at bounding box center [994, 427] width 327 height 27
click at [863, 544] on button "Save" at bounding box center [871, 533] width 100 height 32
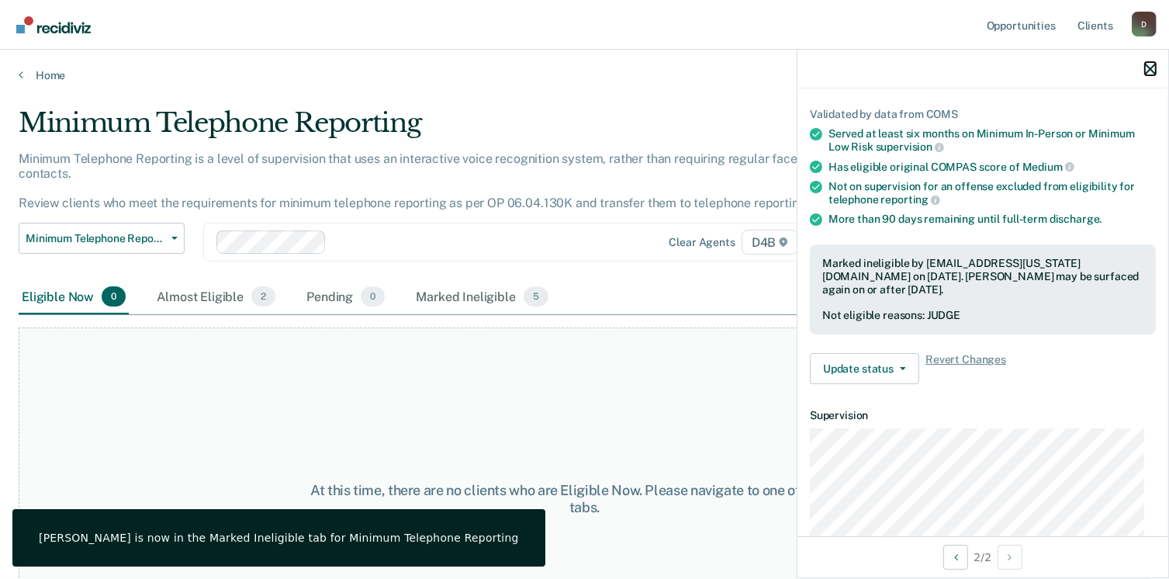
click at [1148, 70] on icon "button" at bounding box center [1150, 69] width 11 height 11
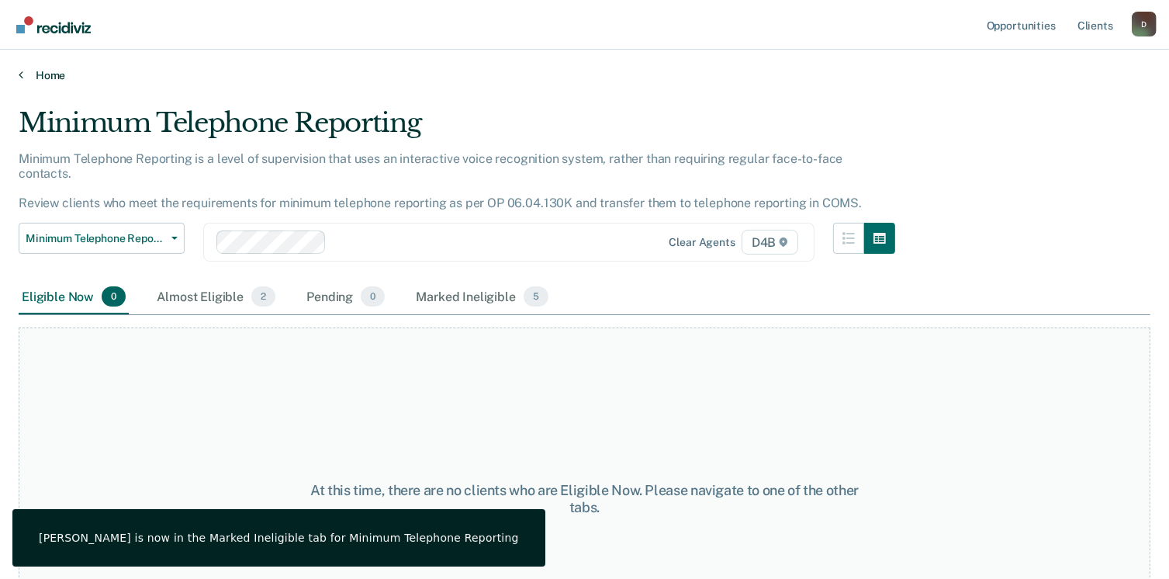
click at [22, 75] on link "Home" at bounding box center [585, 75] width 1132 height 14
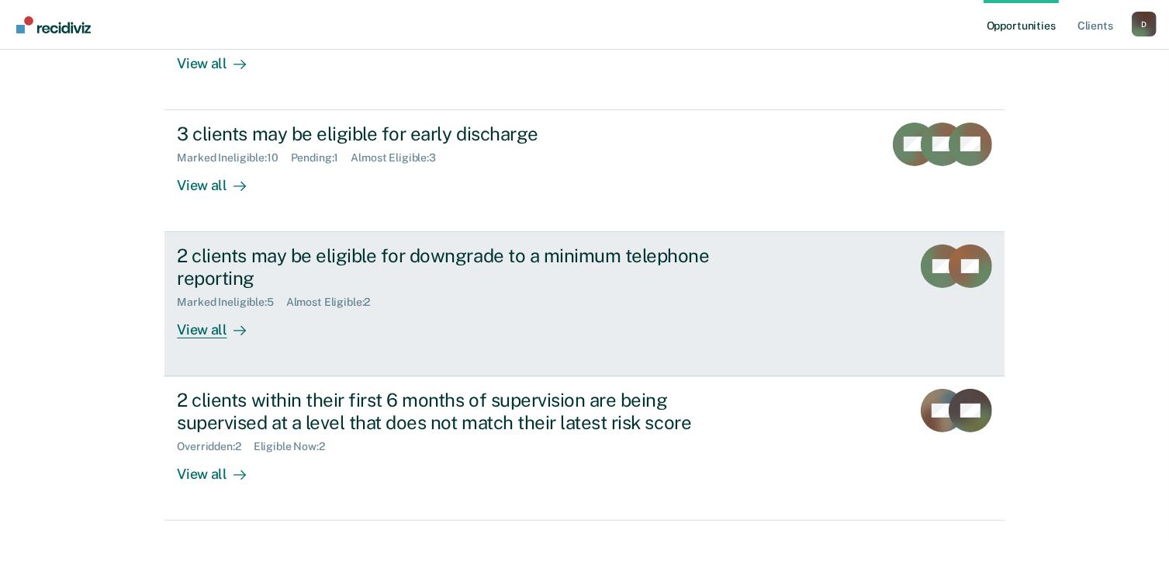
scroll to position [247, 0]
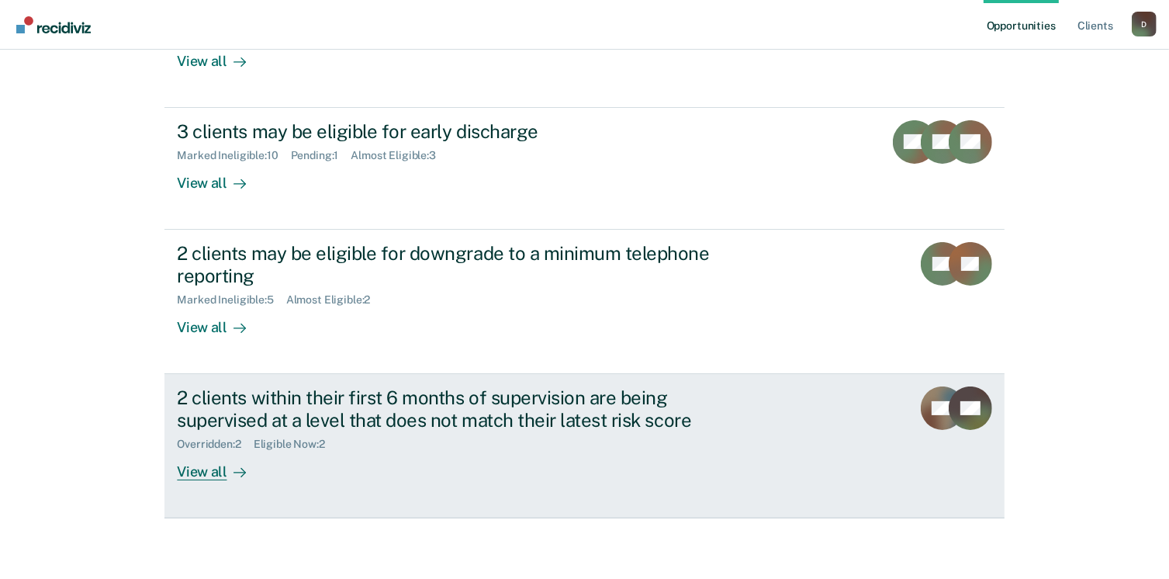
click at [205, 466] on div "View all" at bounding box center [220, 465] width 87 height 30
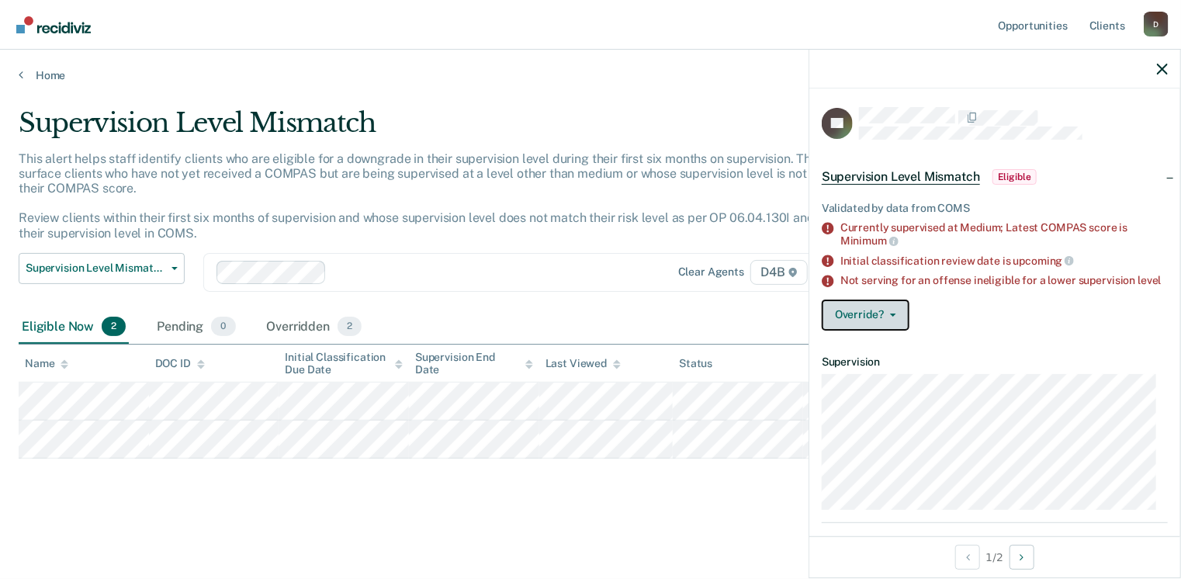
click at [880, 327] on button "Override?" at bounding box center [865, 314] width 88 height 31
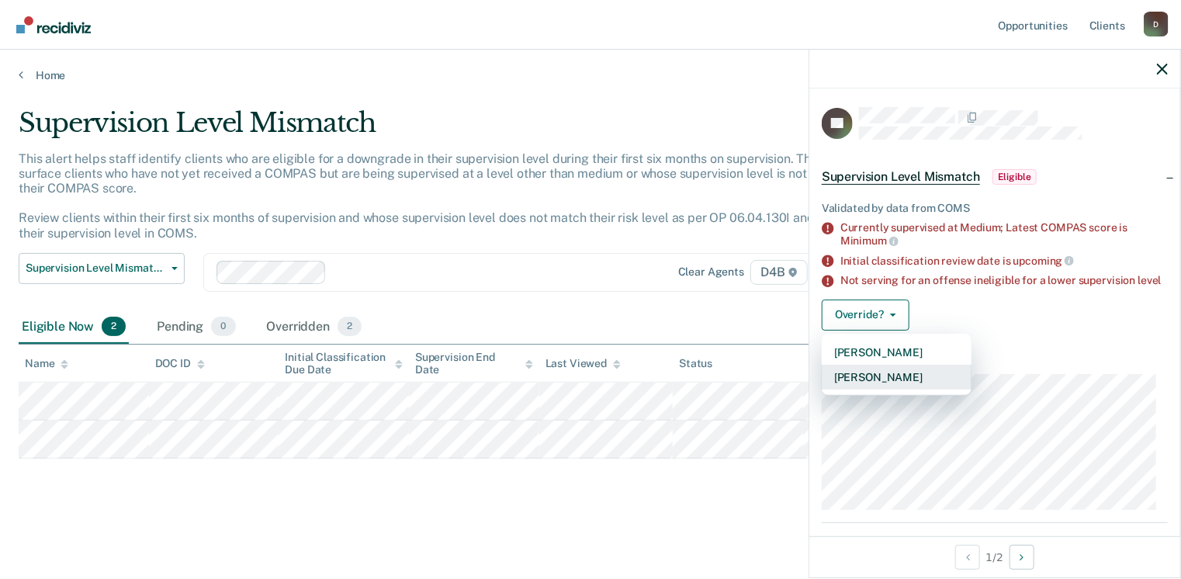
click at [904, 385] on button "[PERSON_NAME]" at bounding box center [896, 377] width 150 height 25
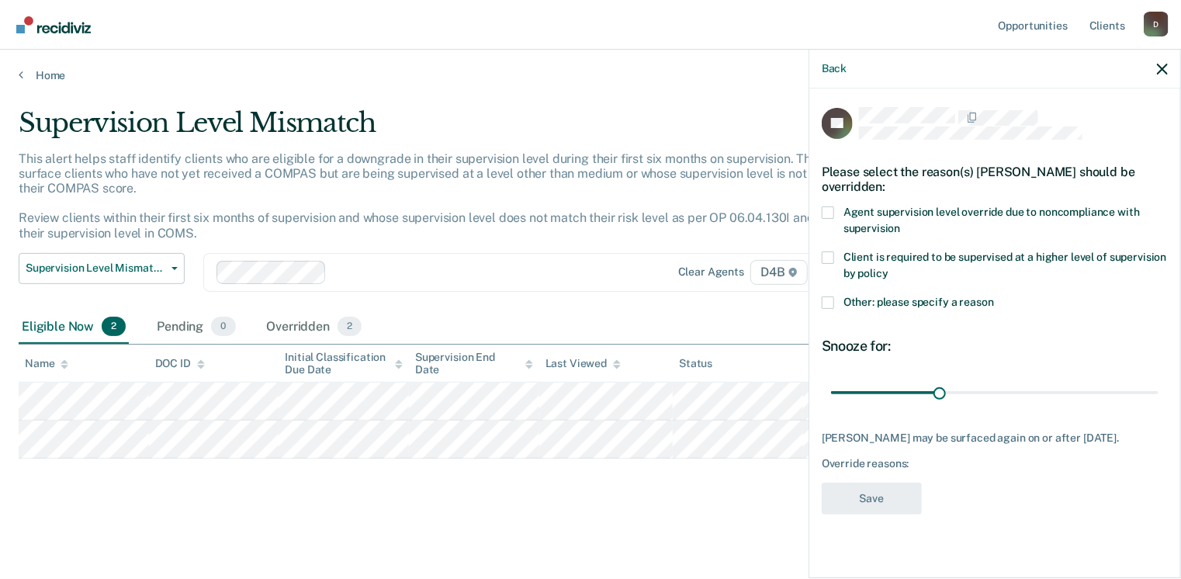
click at [830, 208] on span at bounding box center [827, 212] width 12 height 12
click at [900, 223] on input "Agent supervision level override due to noncompliance with supervision" at bounding box center [900, 223] width 0 height 0
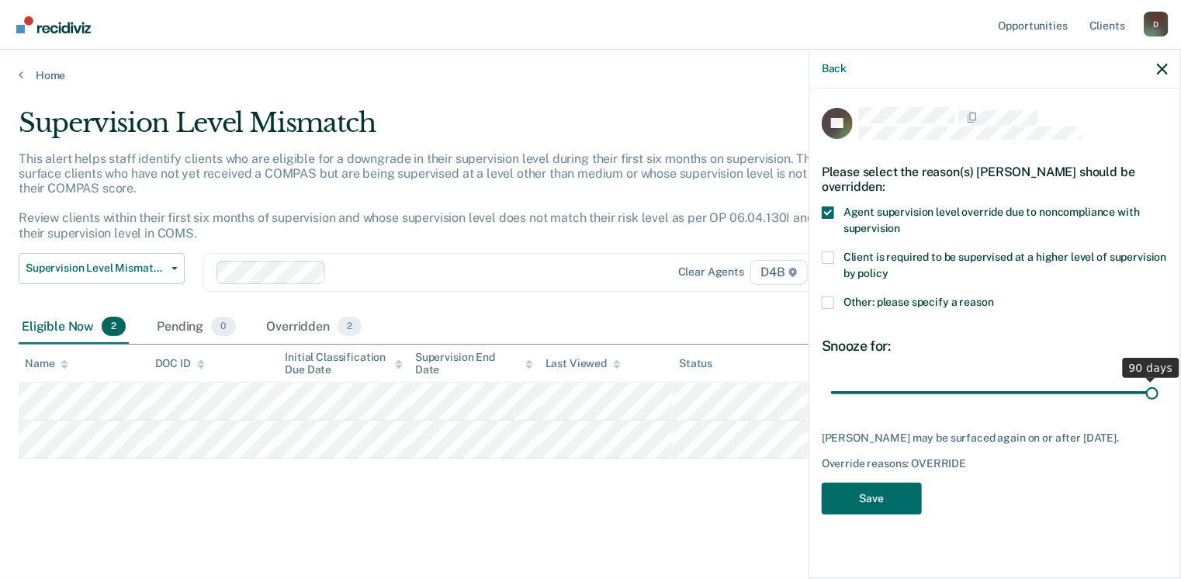
drag, startPoint x: 938, startPoint y: 392, endPoint x: 1185, endPoint y: 392, distance: 247.4
type input "90"
click at [1158, 392] on input "range" at bounding box center [994, 392] width 327 height 27
click at [879, 507] on button "Save" at bounding box center [871, 498] width 100 height 32
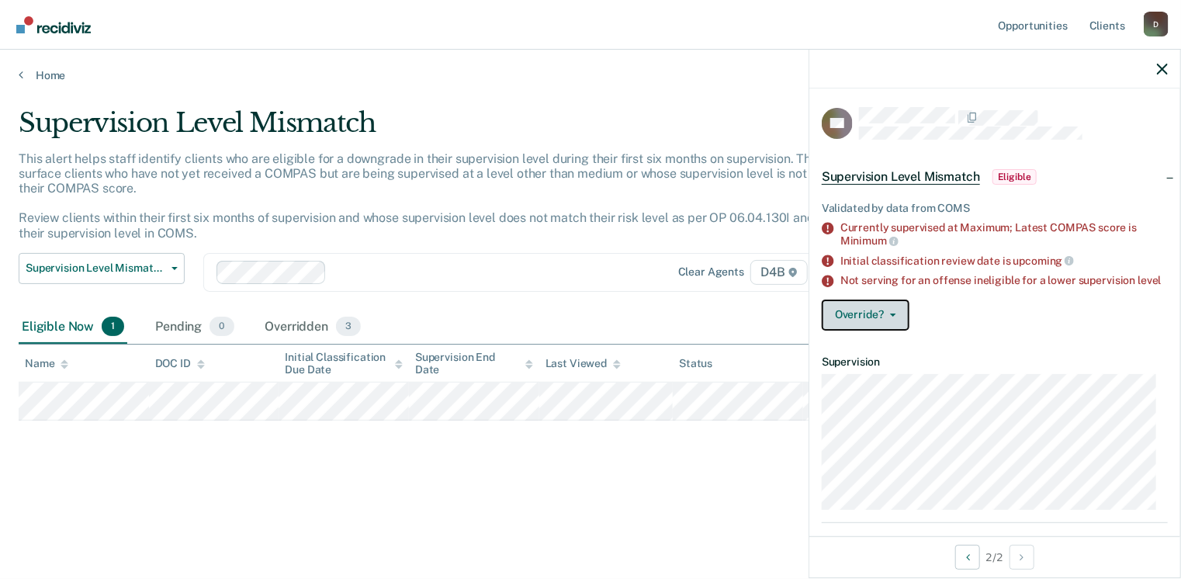
click at [894, 330] on button "Override?" at bounding box center [865, 314] width 88 height 31
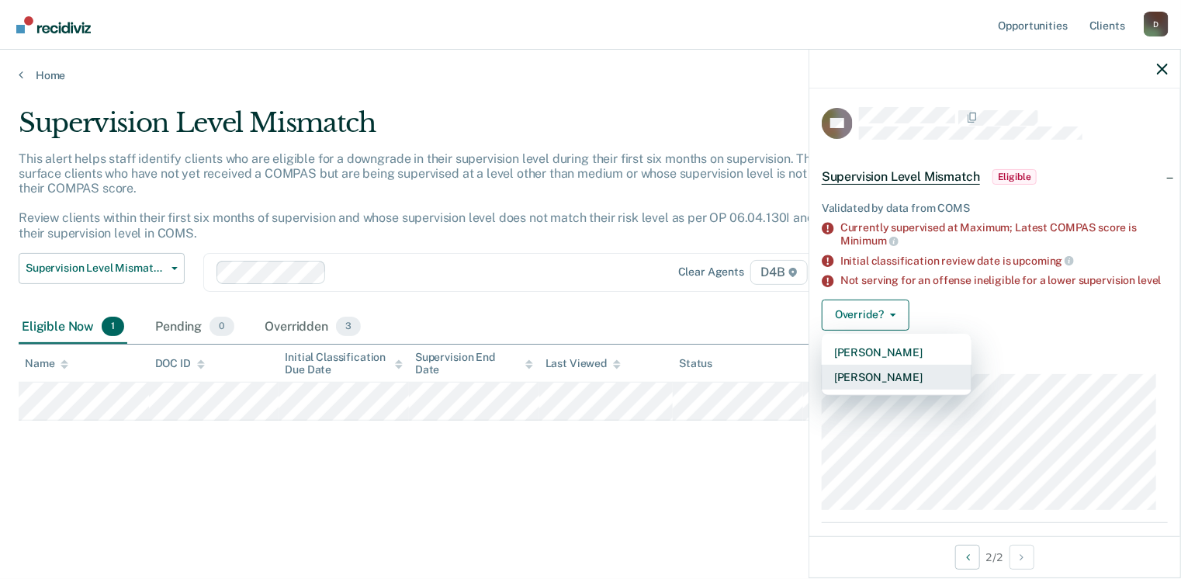
click at [897, 389] on button "[PERSON_NAME]" at bounding box center [896, 377] width 150 height 25
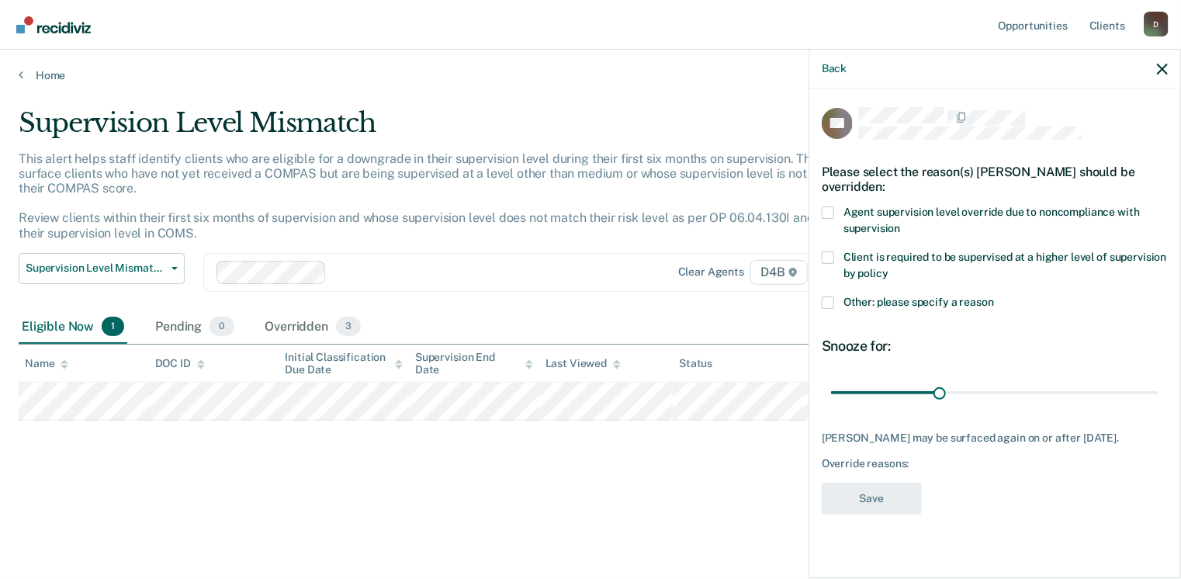
drag, startPoint x: 830, startPoint y: 299, endPoint x: 863, endPoint y: 300, distance: 32.6
click at [832, 299] on span at bounding box center [827, 302] width 12 height 12
click at [994, 296] on input "Other: please specify a reason" at bounding box center [994, 296] width 0 height 0
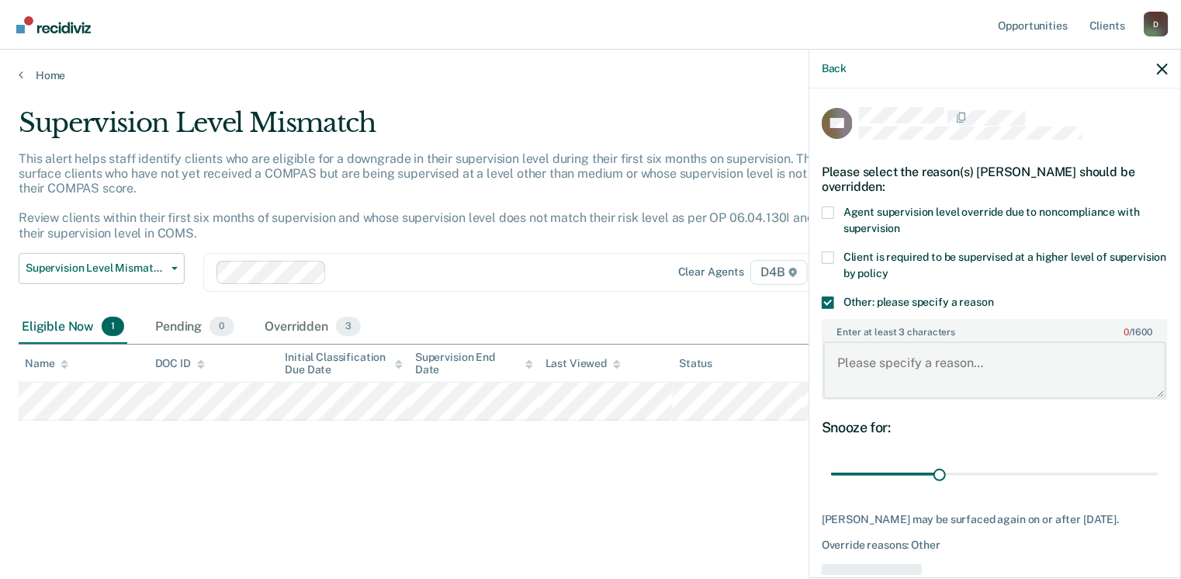
click at [921, 354] on textarea "Enter at least 3 characters 0 / 1600" at bounding box center [994, 369] width 343 height 57
type textarea "Maximum due to being on SCRAM"
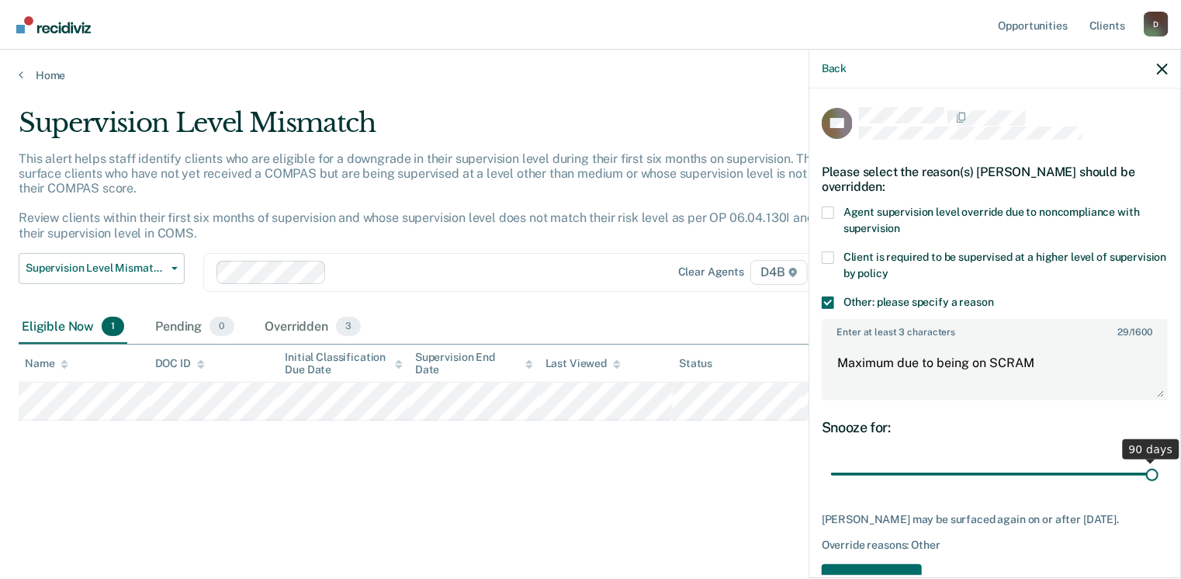
drag, startPoint x: 942, startPoint y: 468, endPoint x: 1160, endPoint y: 477, distance: 218.9
type input "90"
click at [1158, 477] on input "range" at bounding box center [994, 474] width 327 height 27
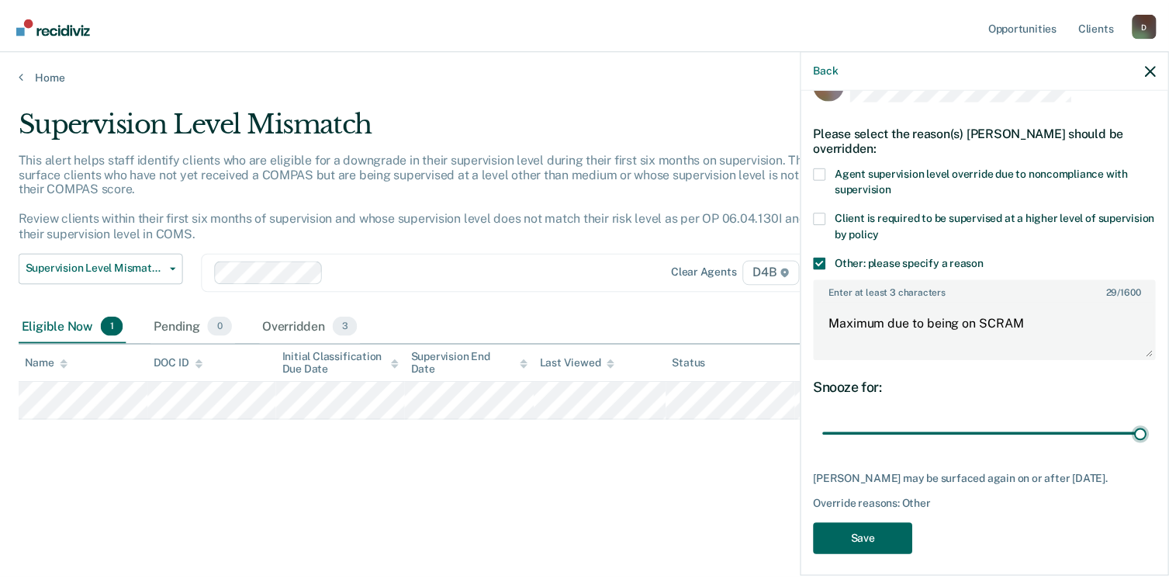
scroll to position [58, 0]
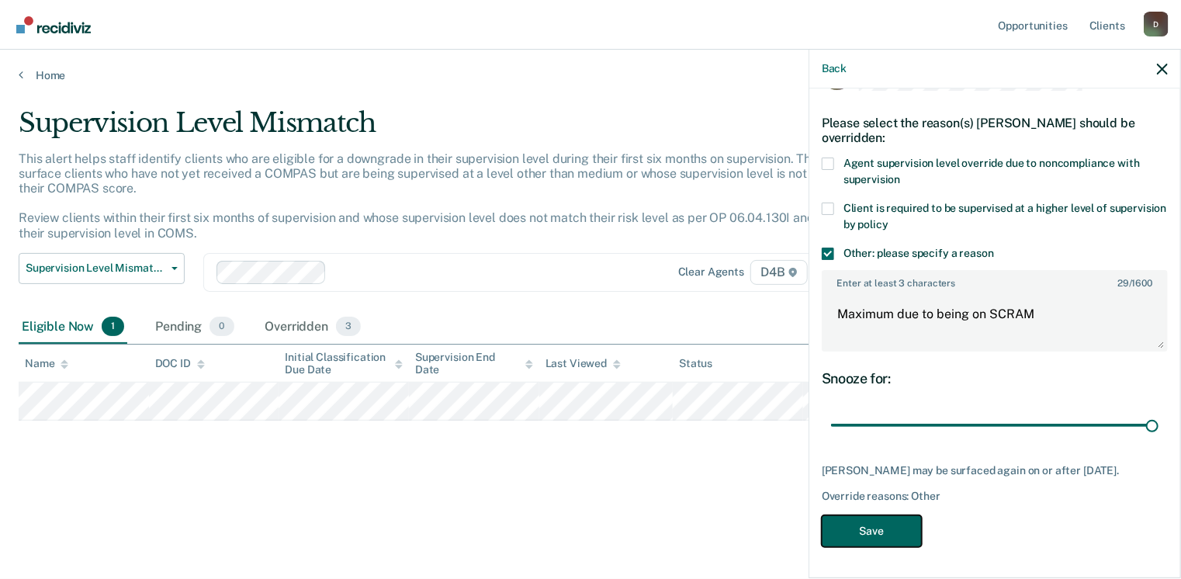
click at [863, 531] on button "Save" at bounding box center [871, 531] width 100 height 32
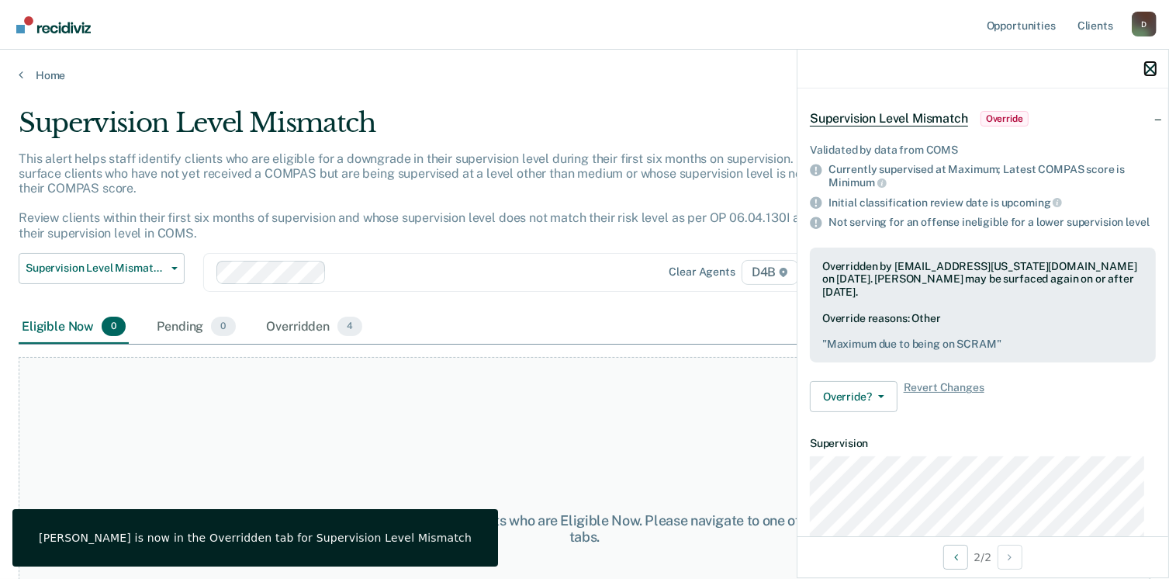
click at [1153, 69] on icon "button" at bounding box center [1150, 69] width 11 height 11
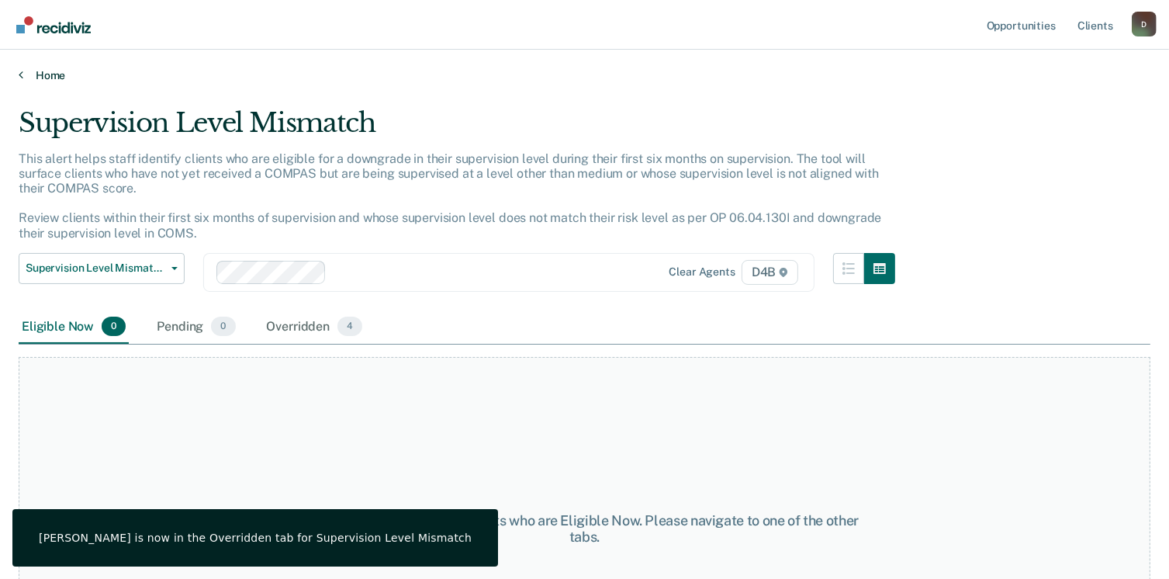
click at [19, 68] on icon at bounding box center [21, 74] width 5 height 12
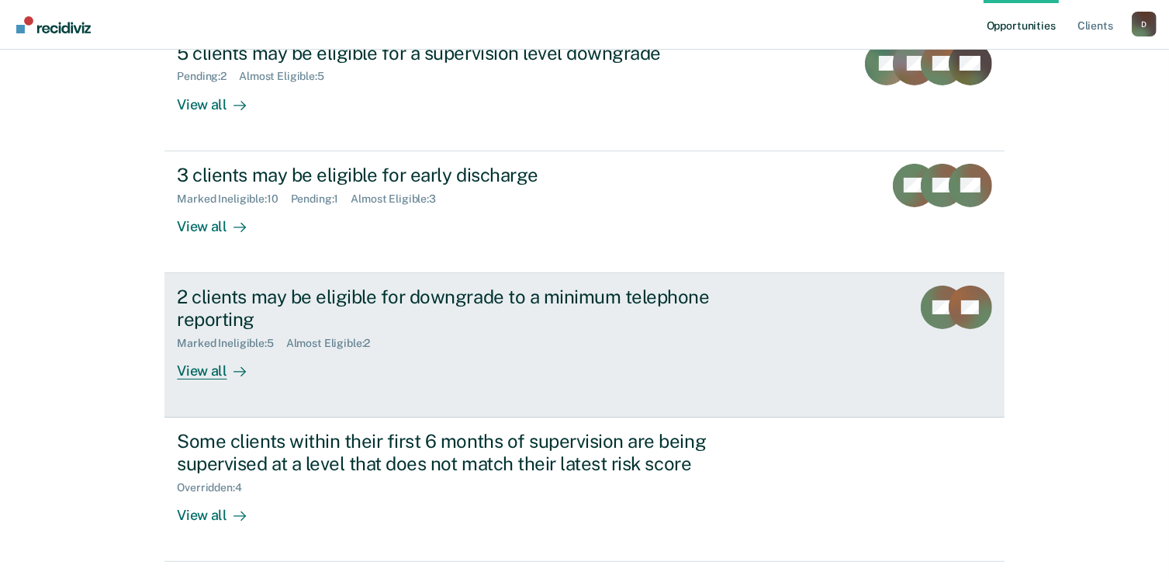
scroll to position [247, 0]
